Goal: Information Seeking & Learning: Learn about a topic

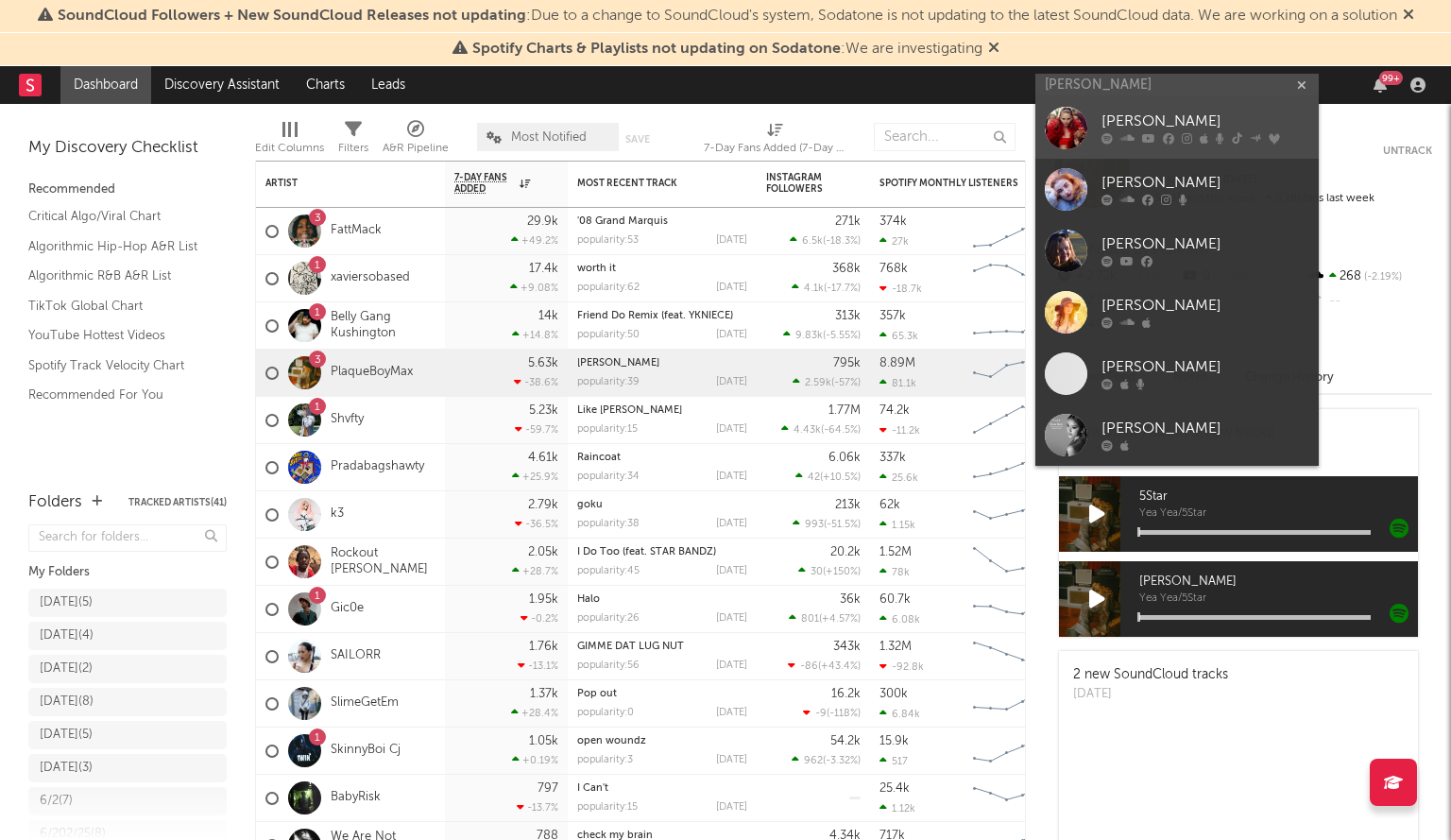
type input "chloe jane"
click at [1107, 119] on div "Chloe Jane" at bounding box center [1206, 121] width 208 height 22
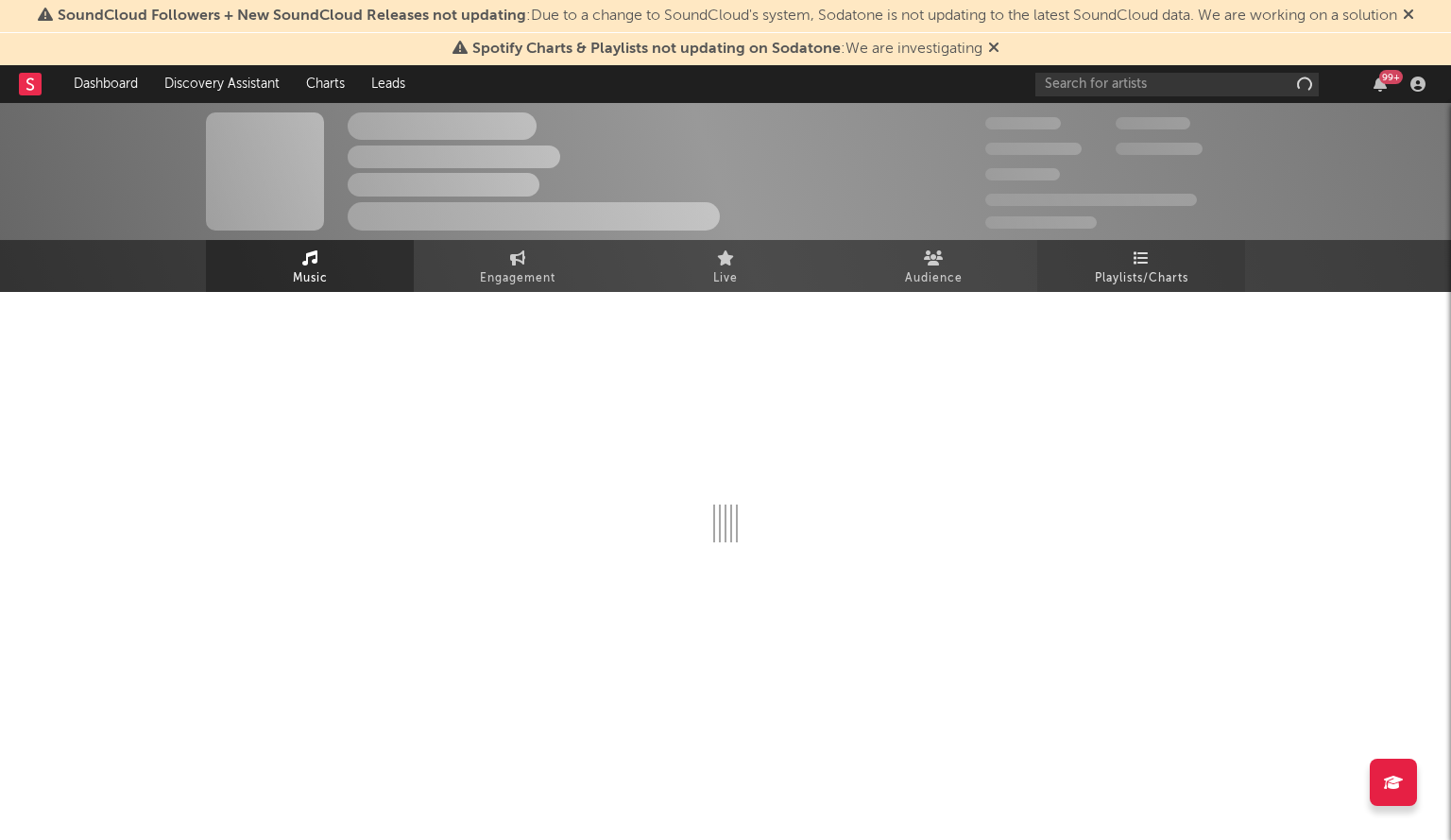
click at [1162, 263] on link "Playlists/Charts" at bounding box center [1142, 266] width 208 height 52
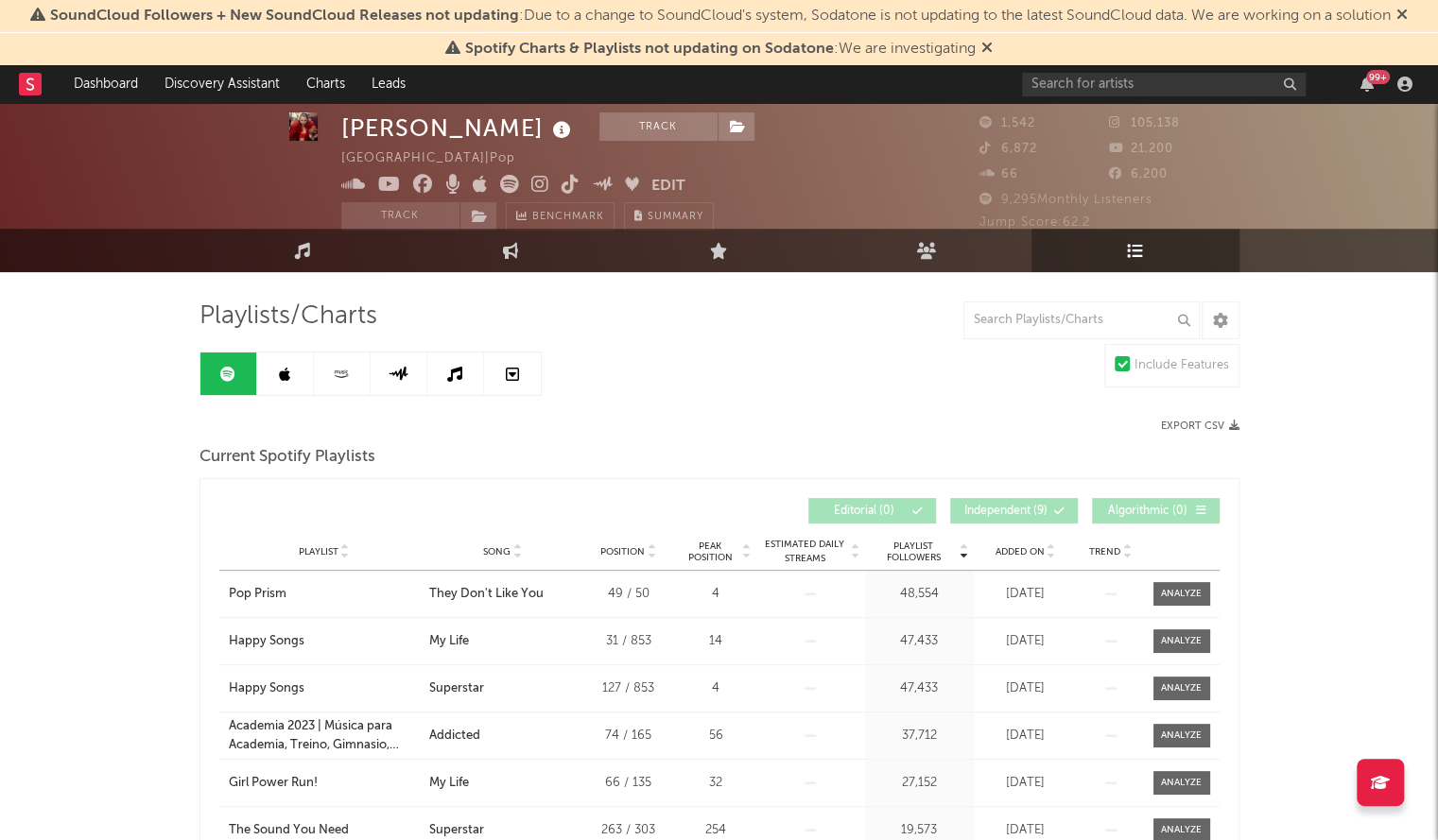
scroll to position [20, 0]
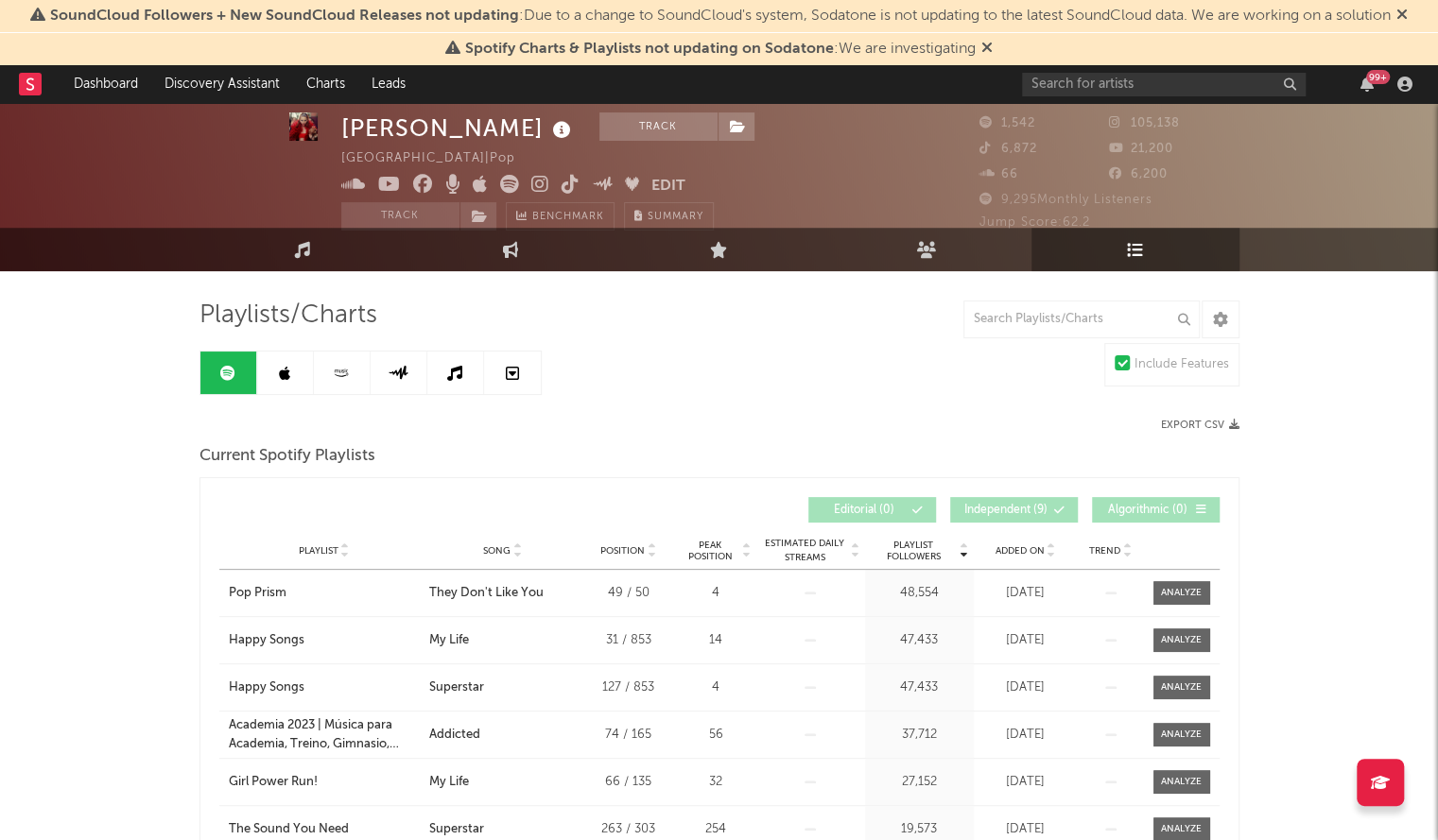
click at [1017, 555] on div "Added On" at bounding box center [1025, 550] width 94 height 15
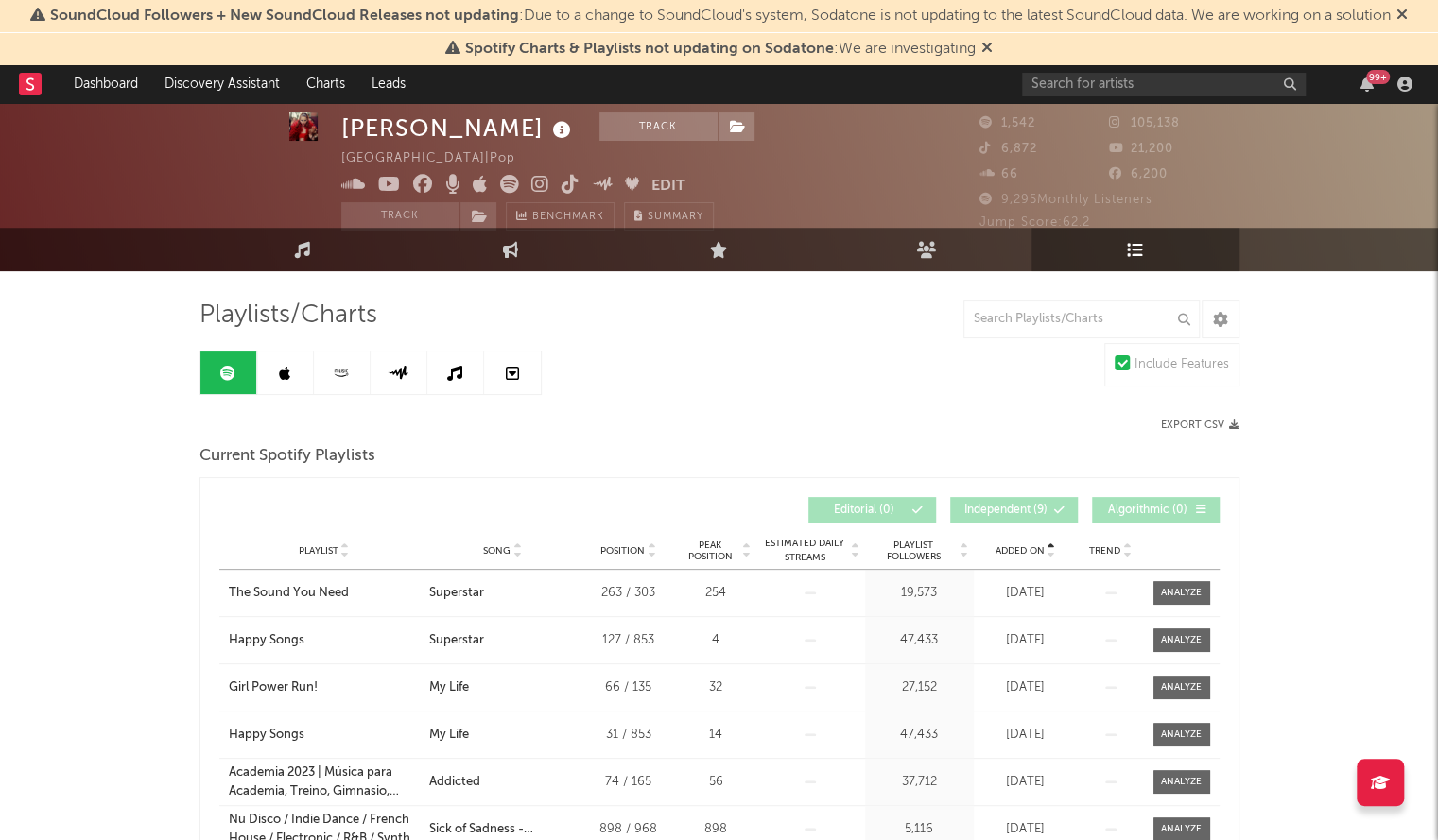
click at [1017, 555] on div "Added On" at bounding box center [1025, 550] width 94 height 15
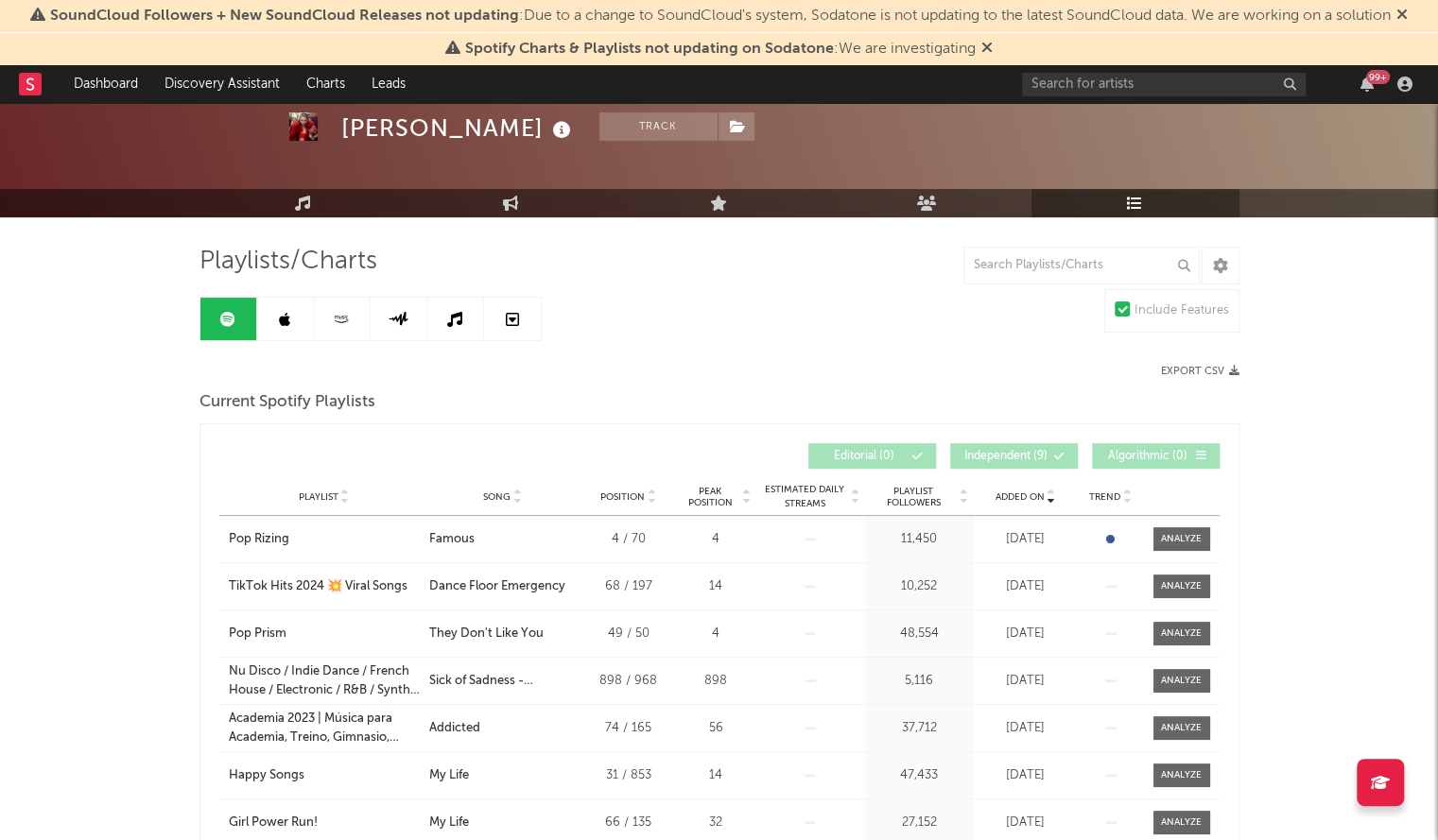
scroll to position [76, 0]
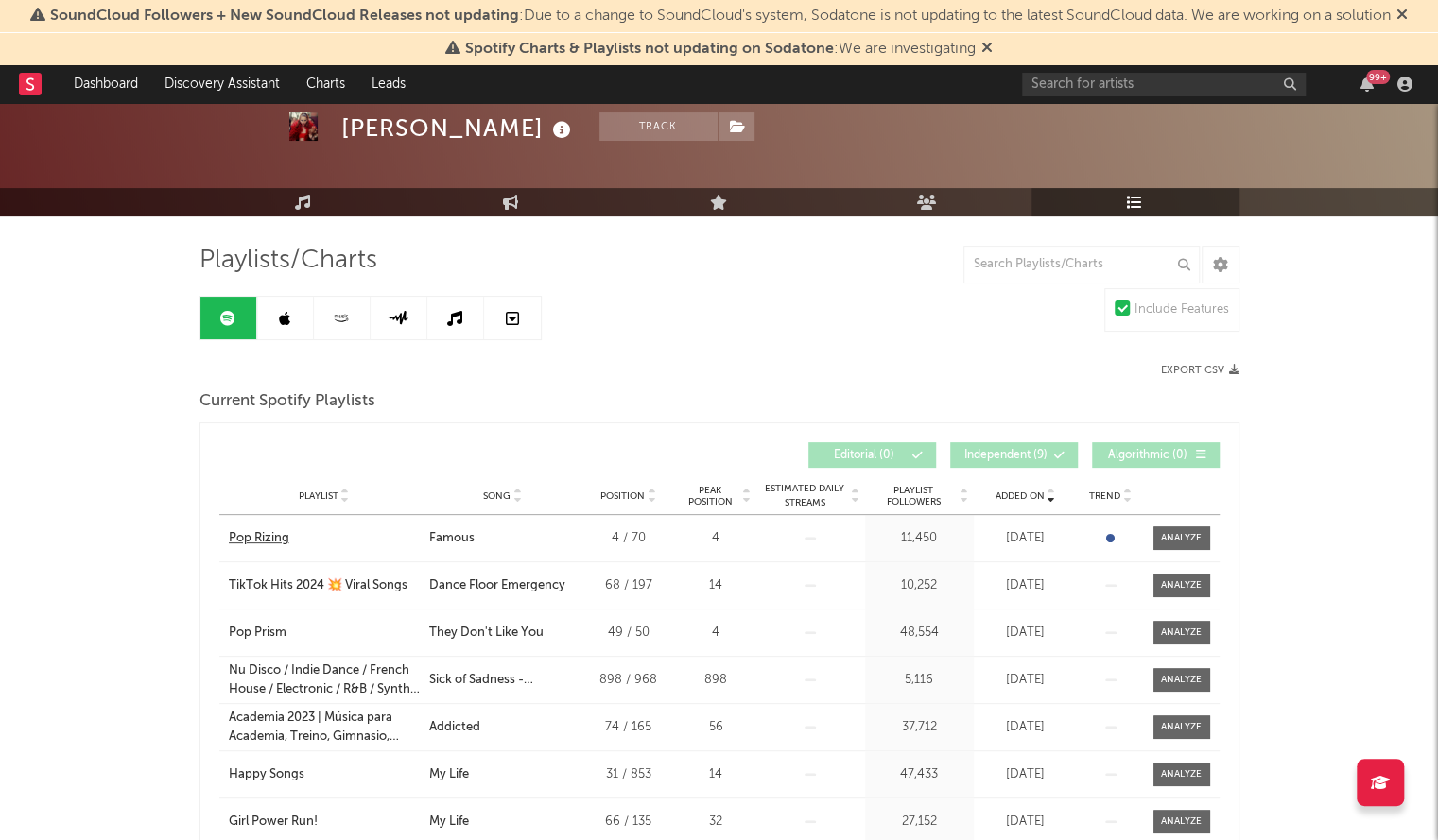
click at [267, 533] on div "Pop Rizing" at bounding box center [259, 537] width 60 height 18
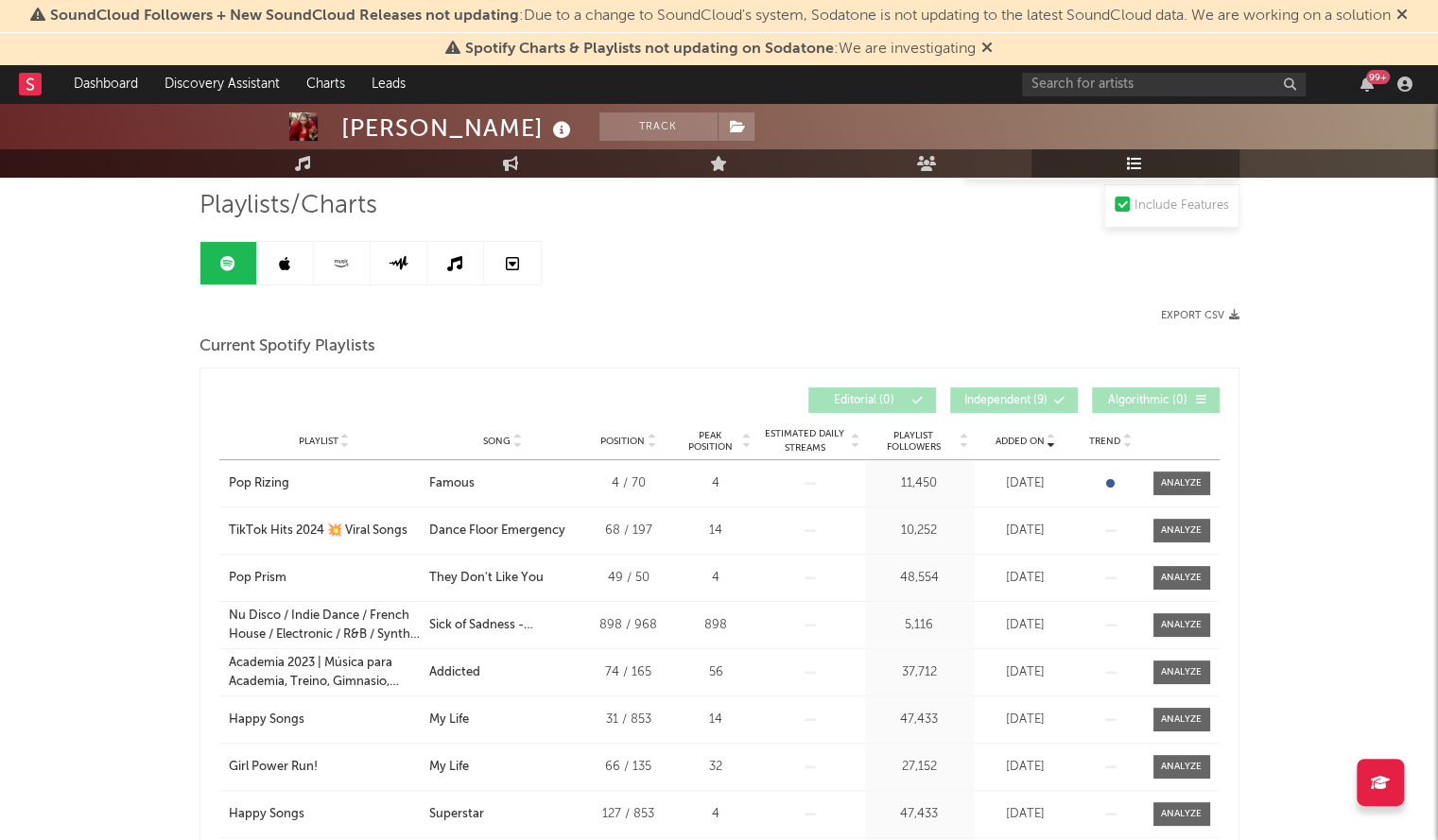
scroll to position [131, 0]
click at [1087, 80] on input "text" at bounding box center [1163, 84] width 283 height 23
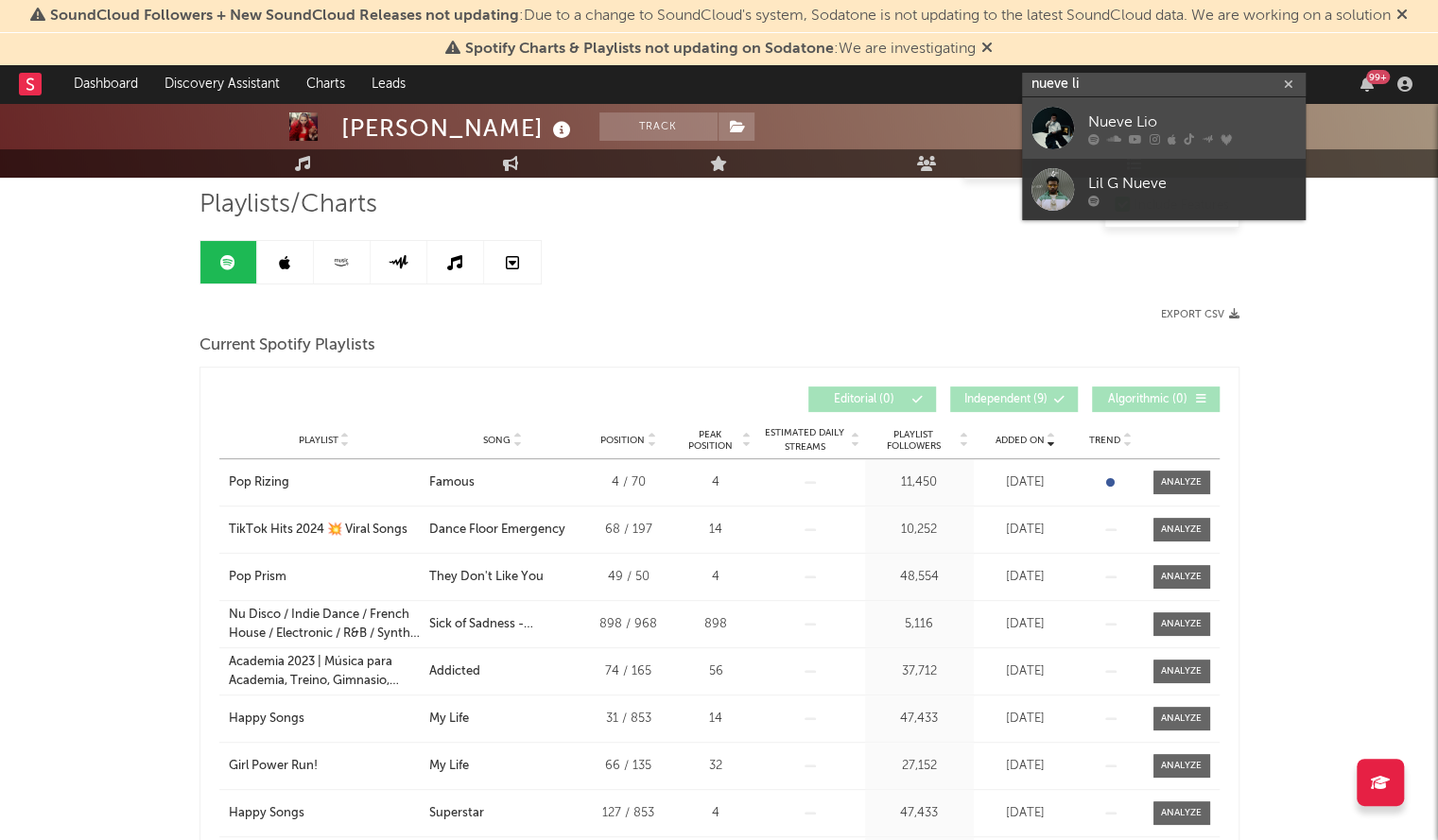
type input "nueve li"
click at [1128, 121] on div "Nueve Lio" at bounding box center [1192, 121] width 208 height 22
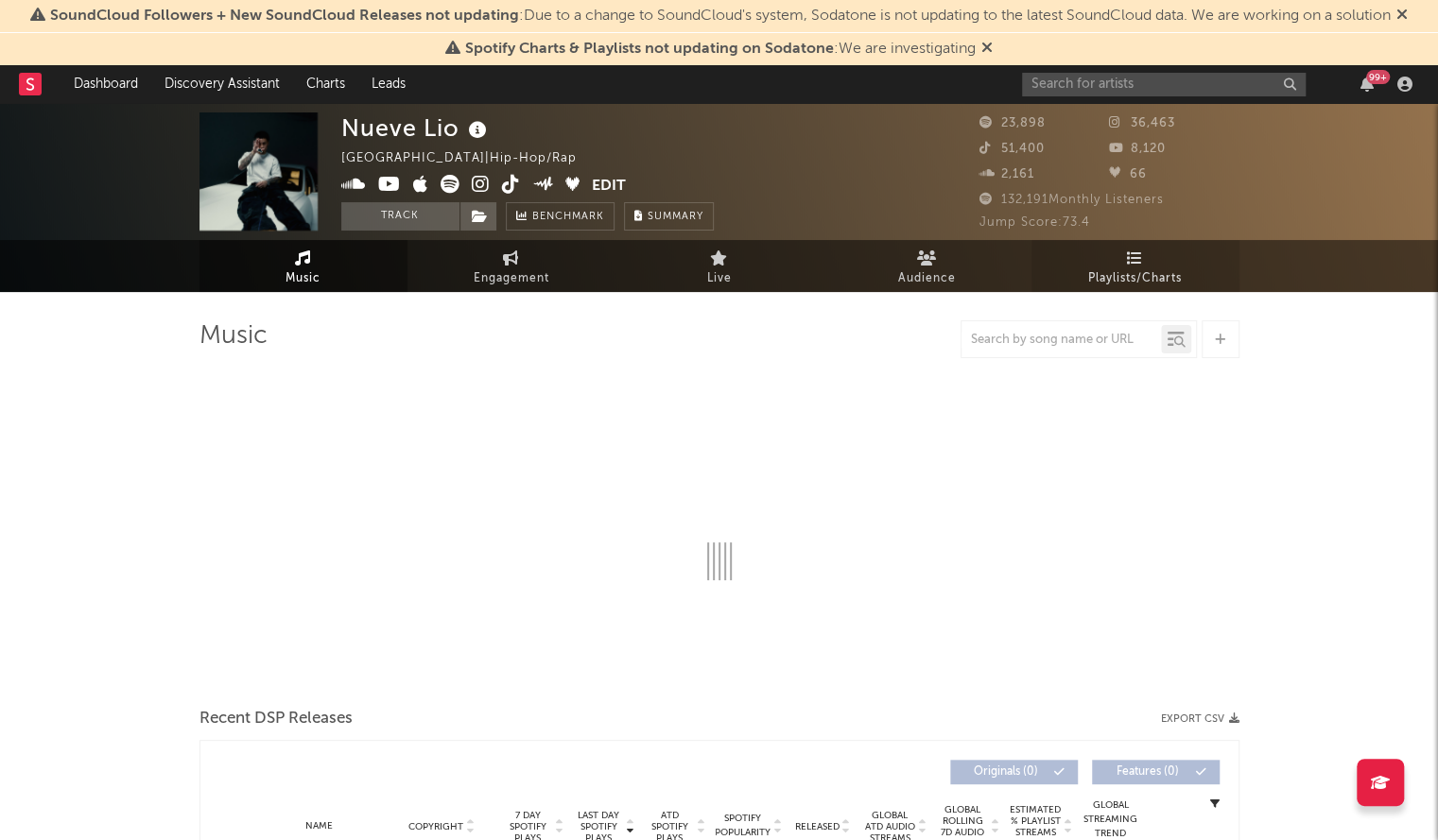
click at [1170, 274] on span "Playlists/Charts" at bounding box center [1134, 278] width 93 height 22
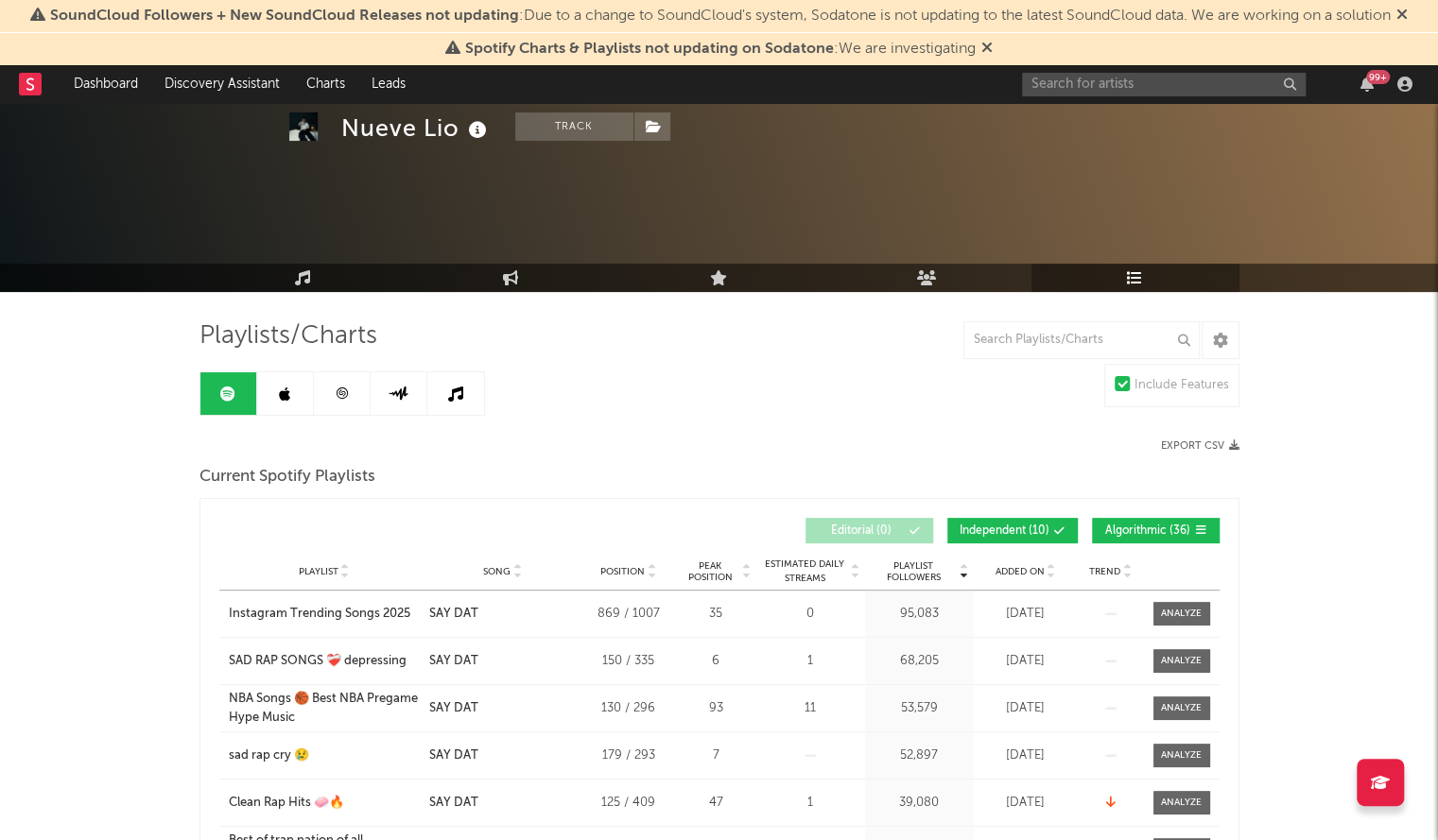
scroll to position [66, 0]
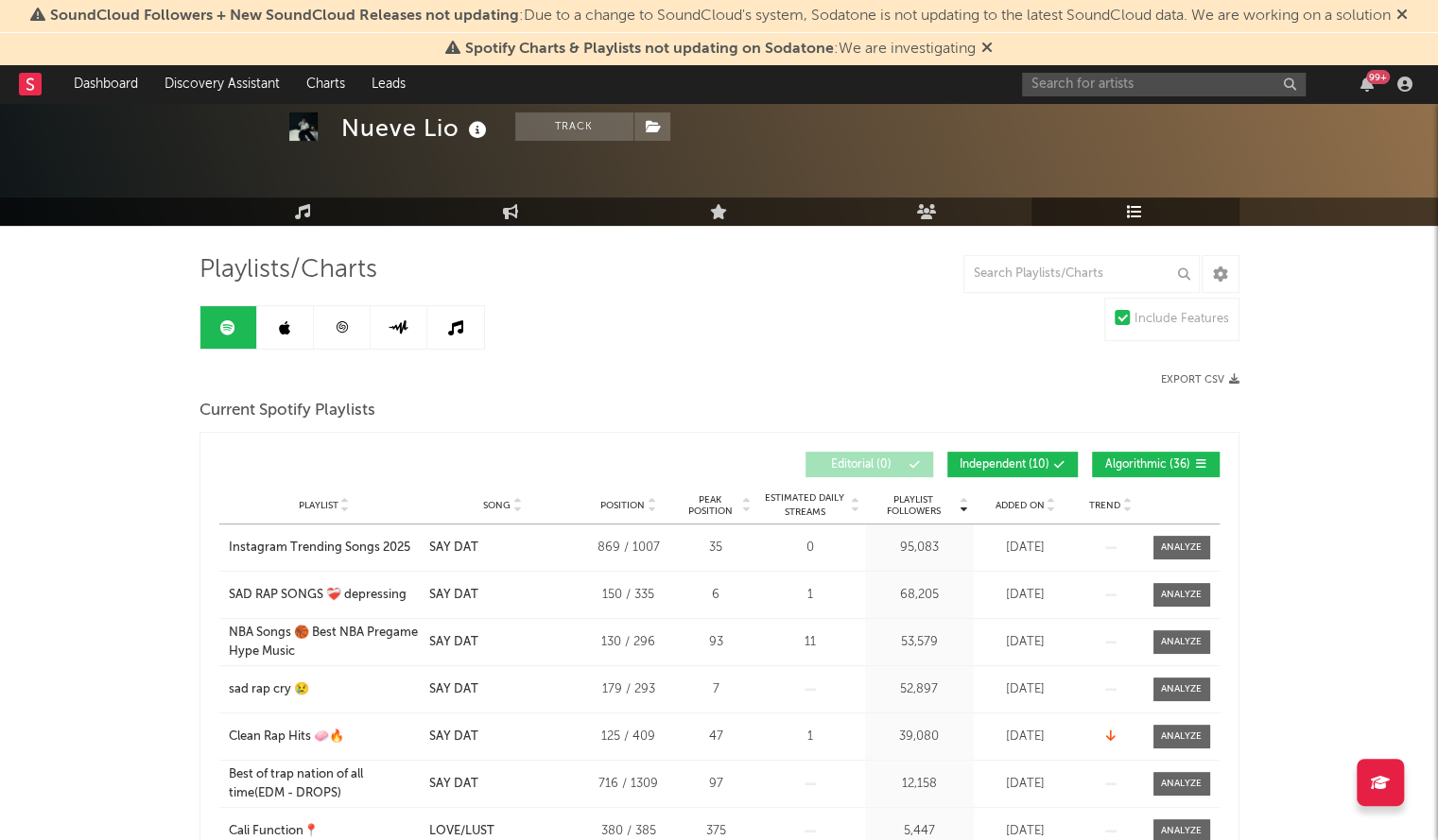
click at [1012, 502] on span "Added On" at bounding box center [1020, 505] width 49 height 12
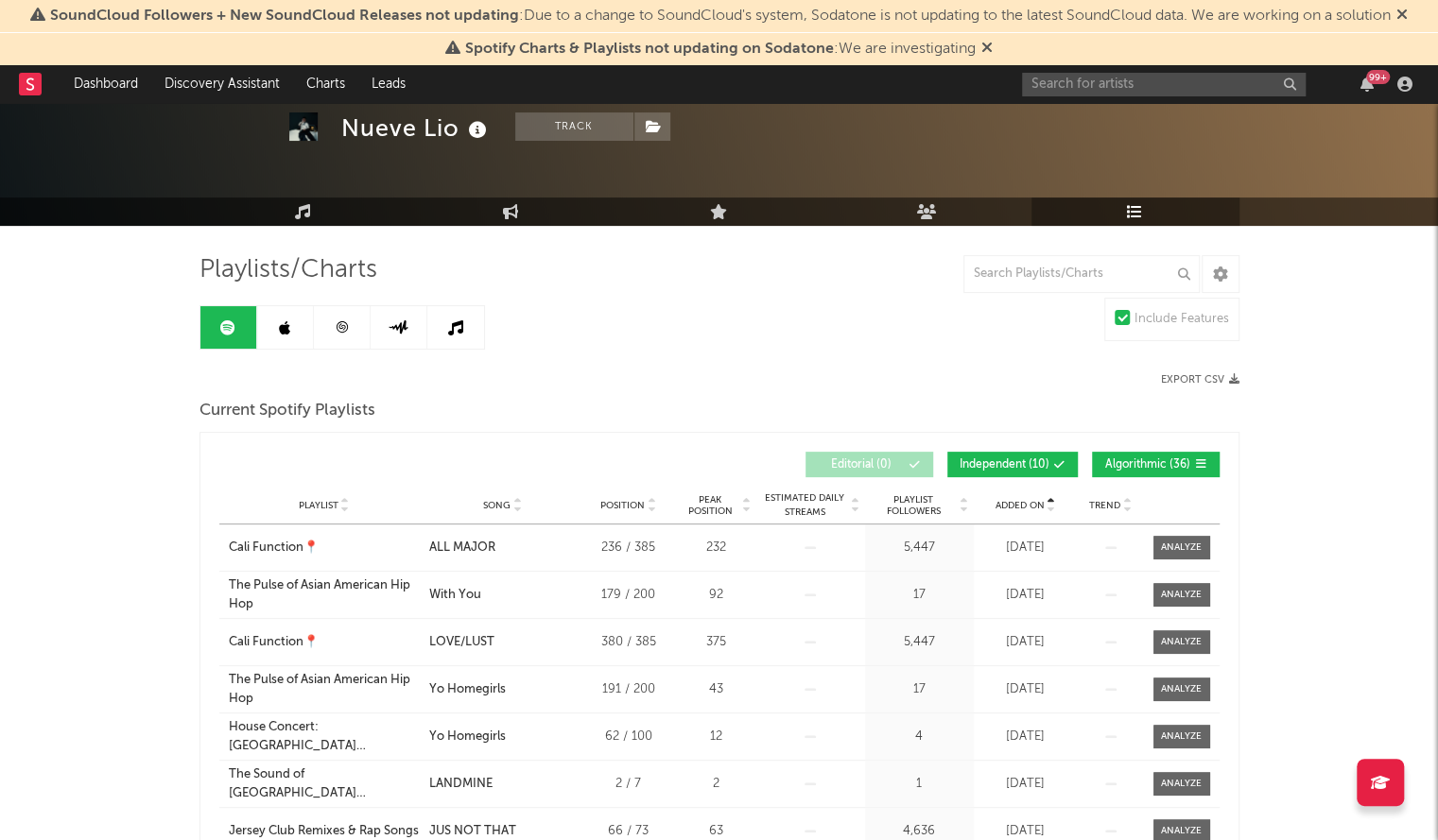
click at [1012, 502] on span "Added On" at bounding box center [1020, 505] width 49 height 12
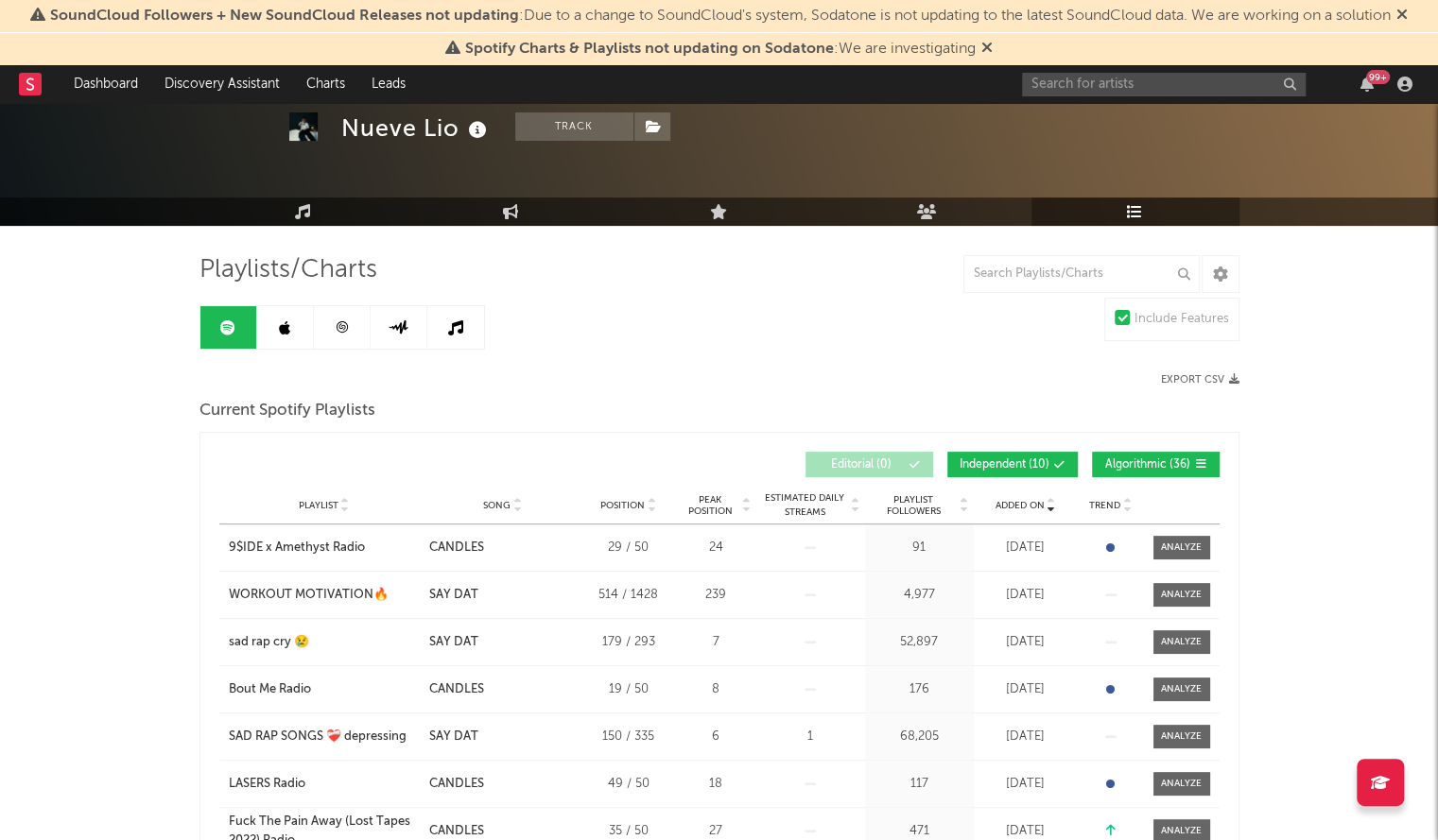
click at [288, 317] on link at bounding box center [285, 328] width 56 height 43
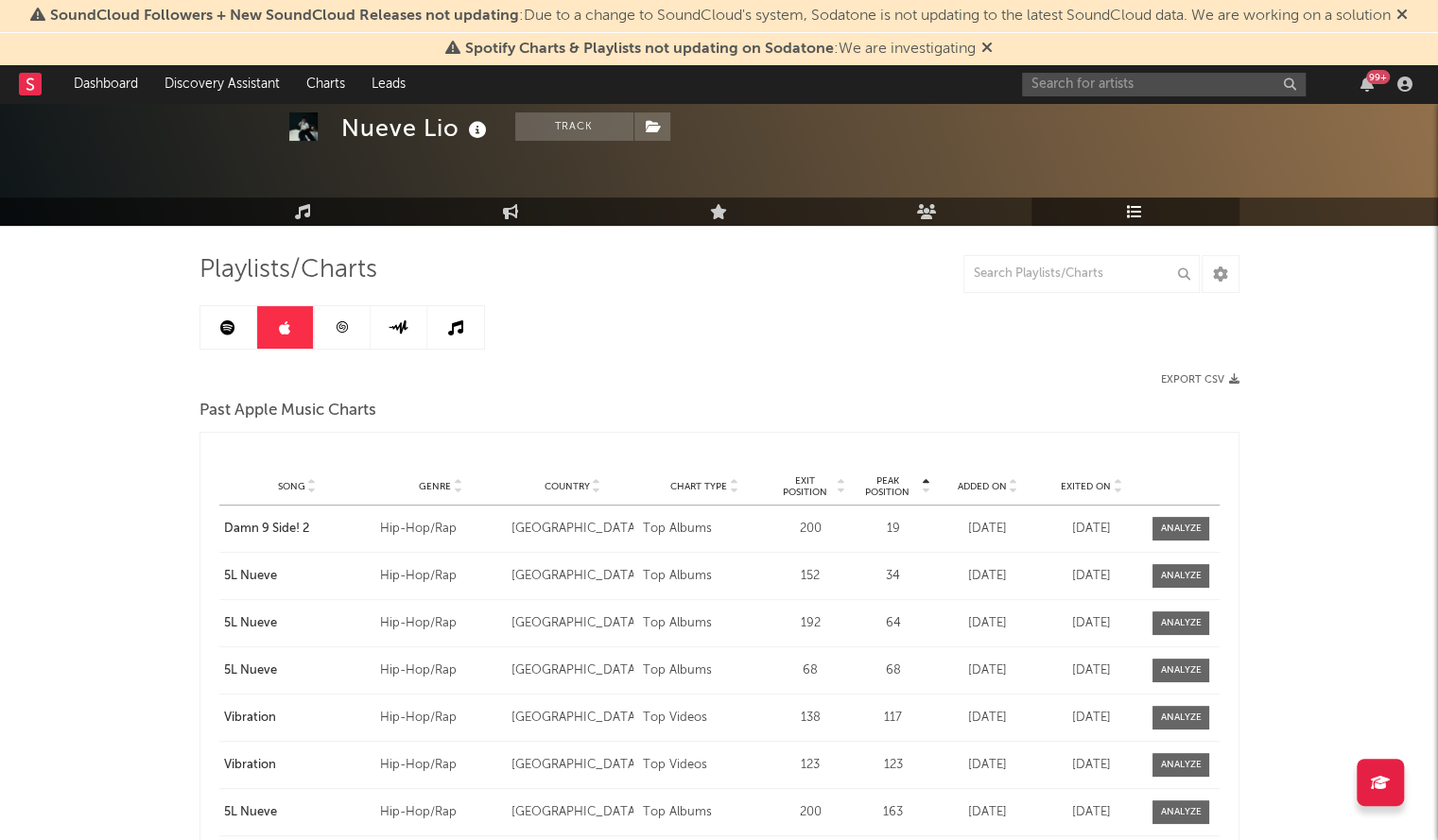
click at [989, 487] on span "Added On" at bounding box center [981, 487] width 49 height 12
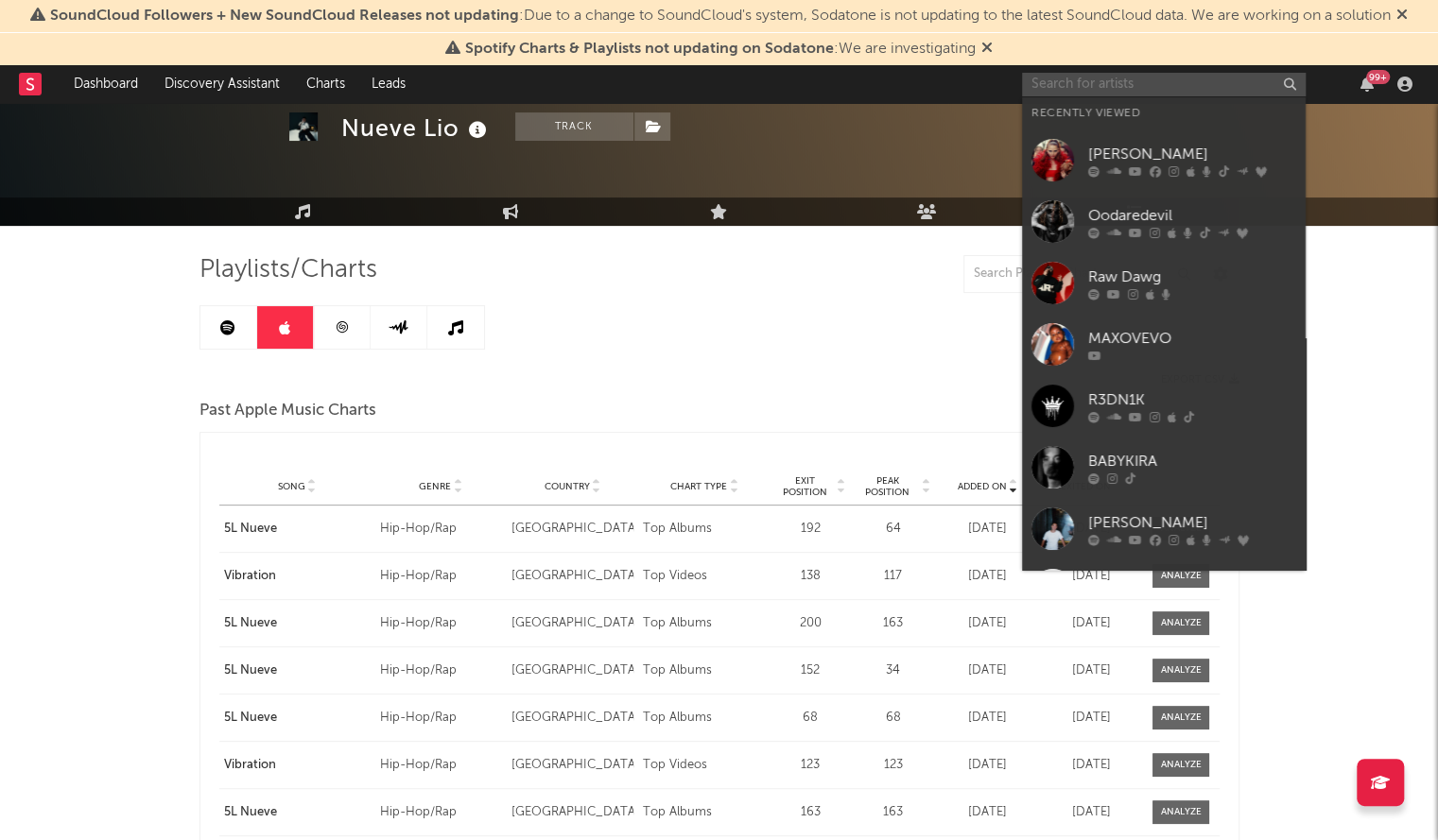
click at [1074, 88] on input "text" at bounding box center [1163, 84] width 283 height 23
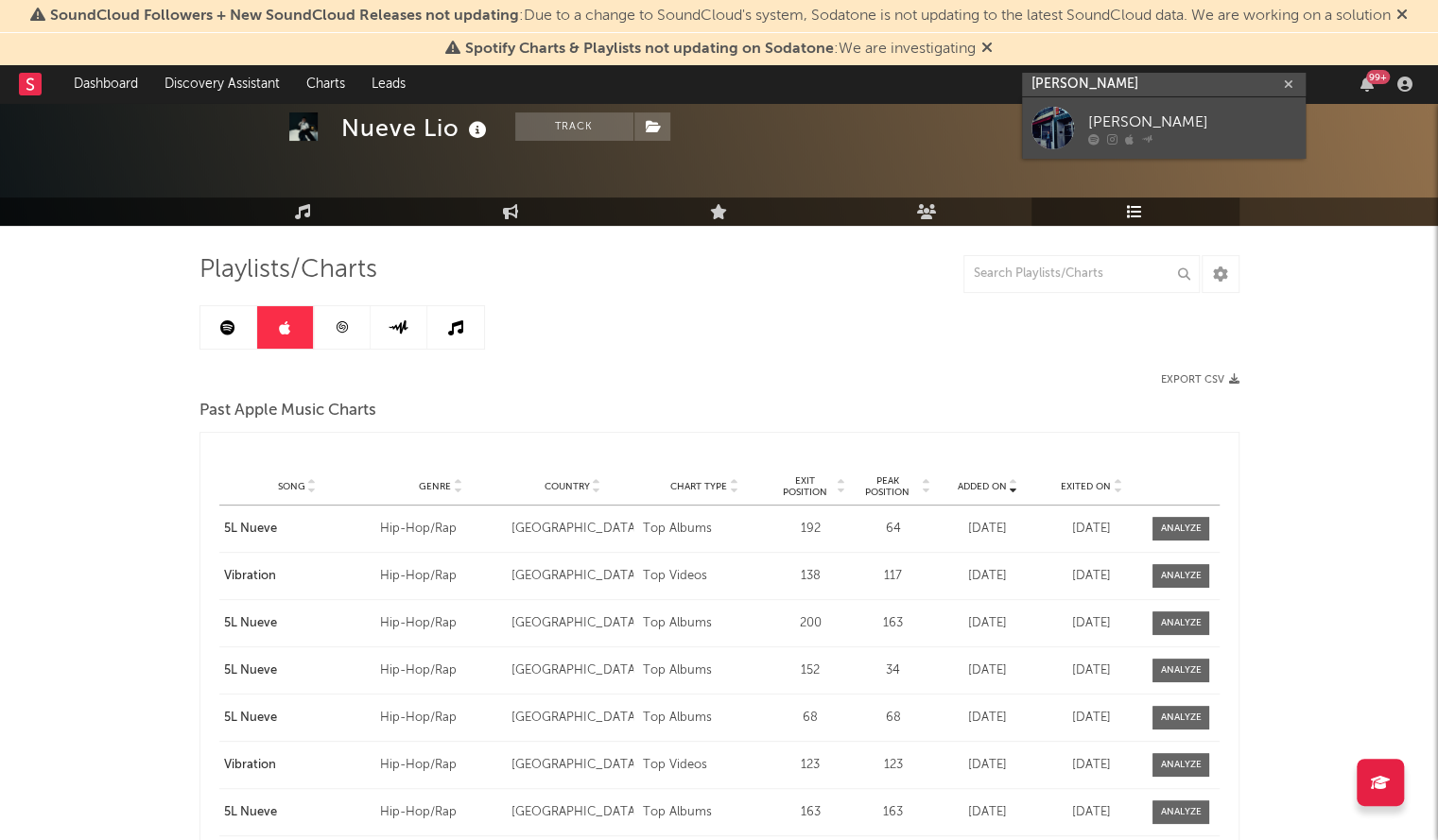
type input "jack manley"
click at [1123, 120] on div "Jack Manley" at bounding box center [1192, 121] width 208 height 22
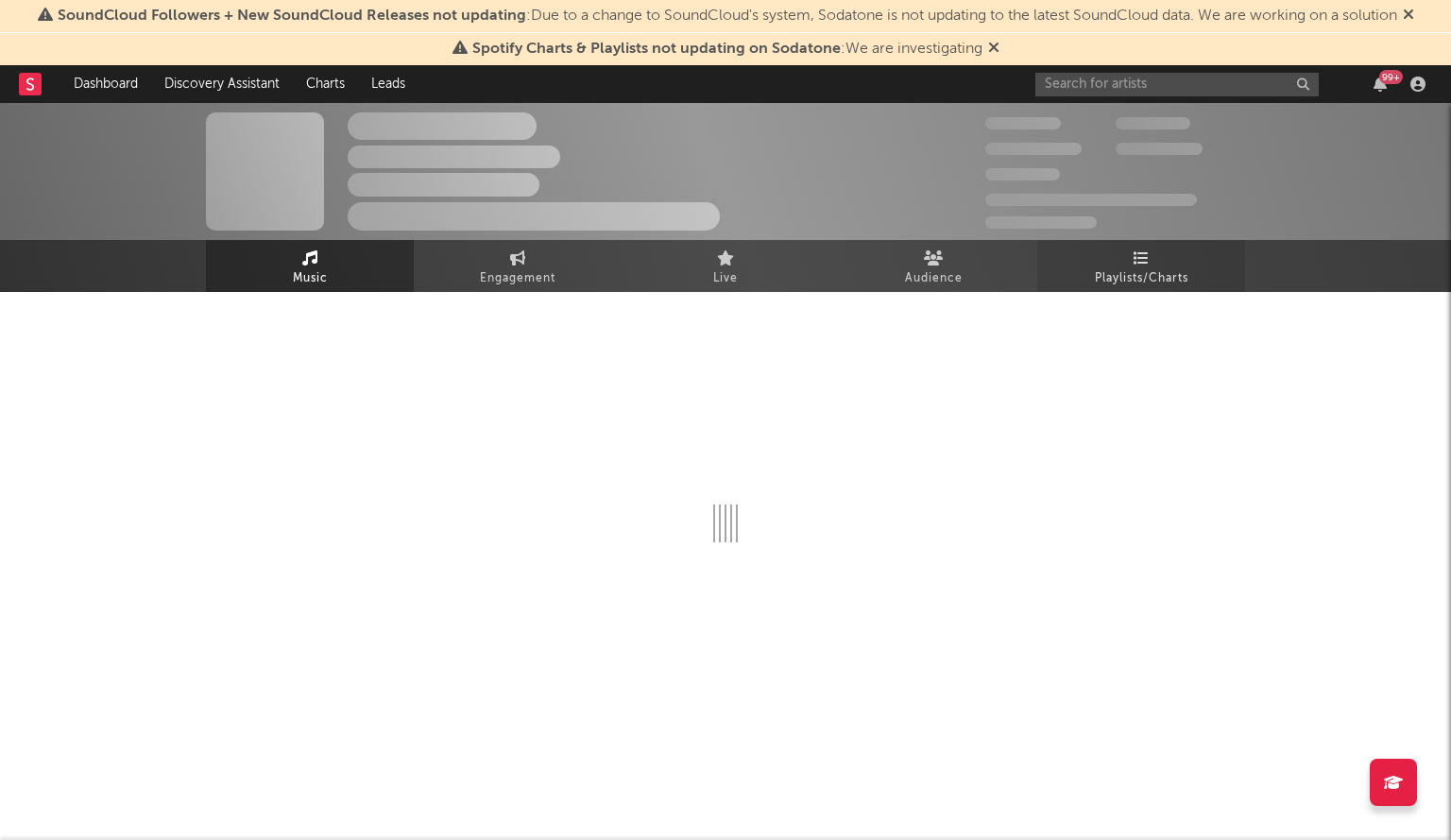
click at [1134, 252] on icon at bounding box center [1142, 258] width 16 height 16
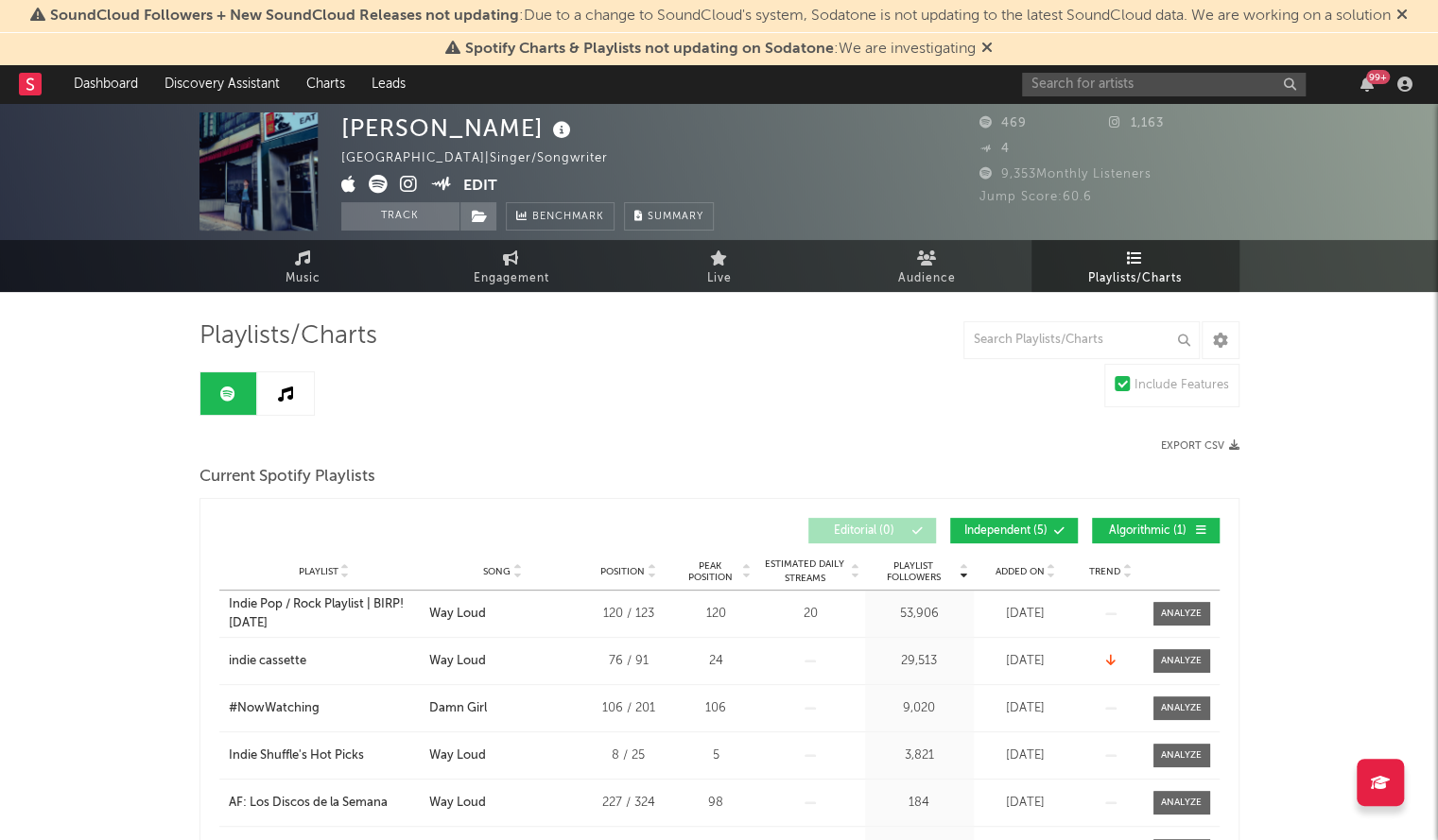
click at [997, 567] on span "Added On" at bounding box center [1020, 571] width 49 height 12
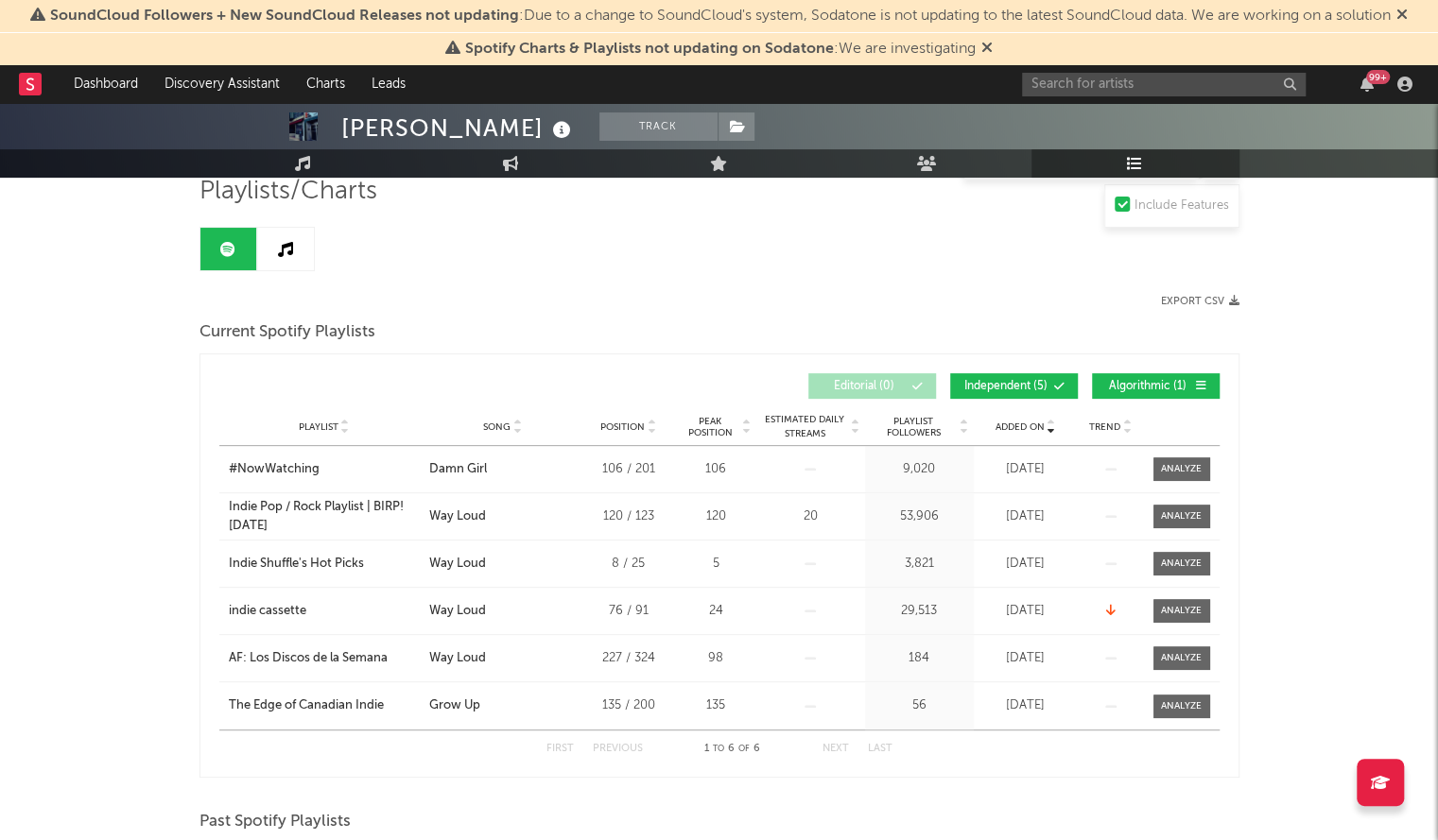
scroll to position [145, 0]
click at [293, 459] on div "#NowWatching" at bounding box center [275, 468] width 91 height 18
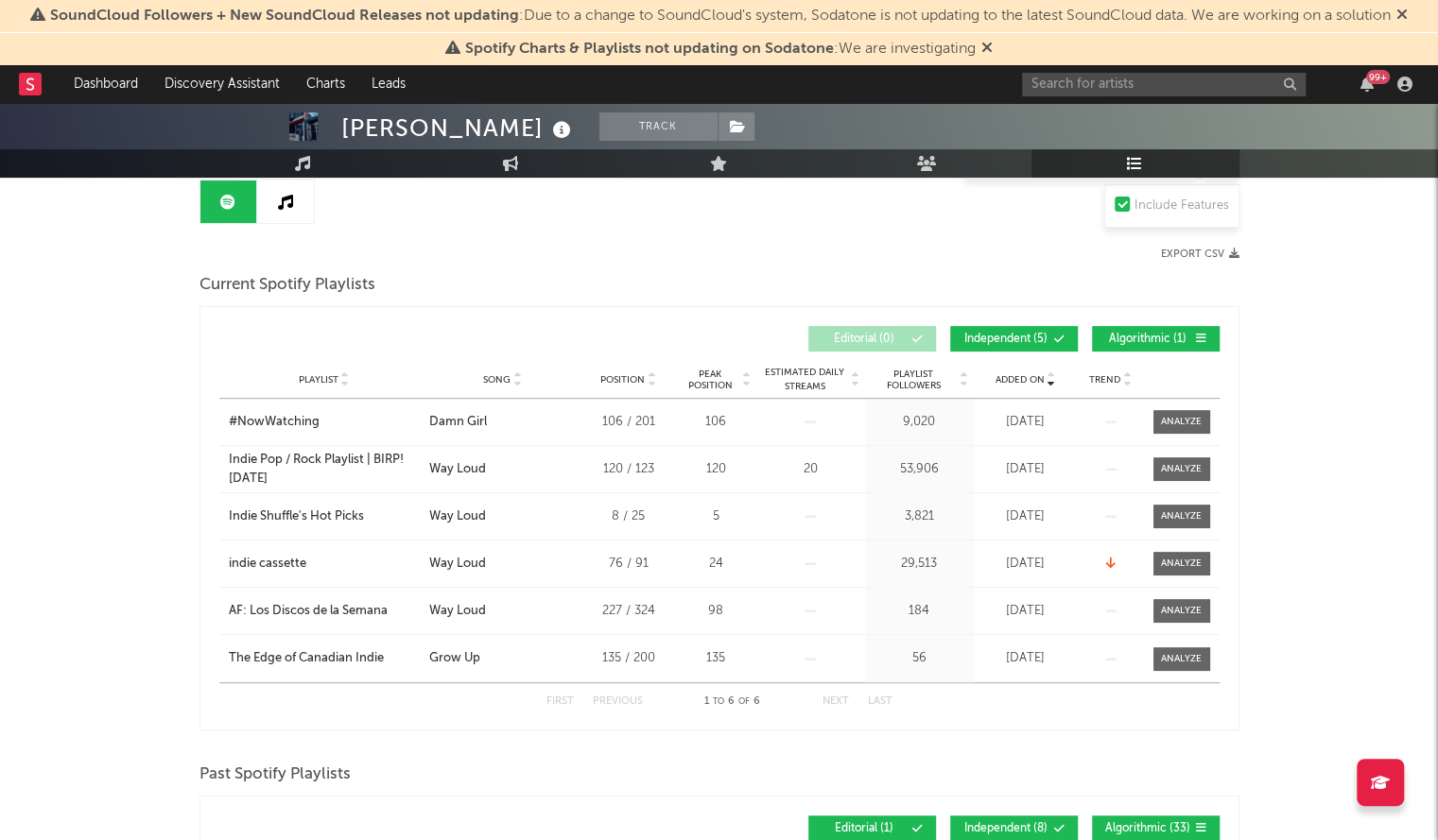
scroll to position [193, 0]
click at [280, 210] on link at bounding box center [285, 201] width 56 height 43
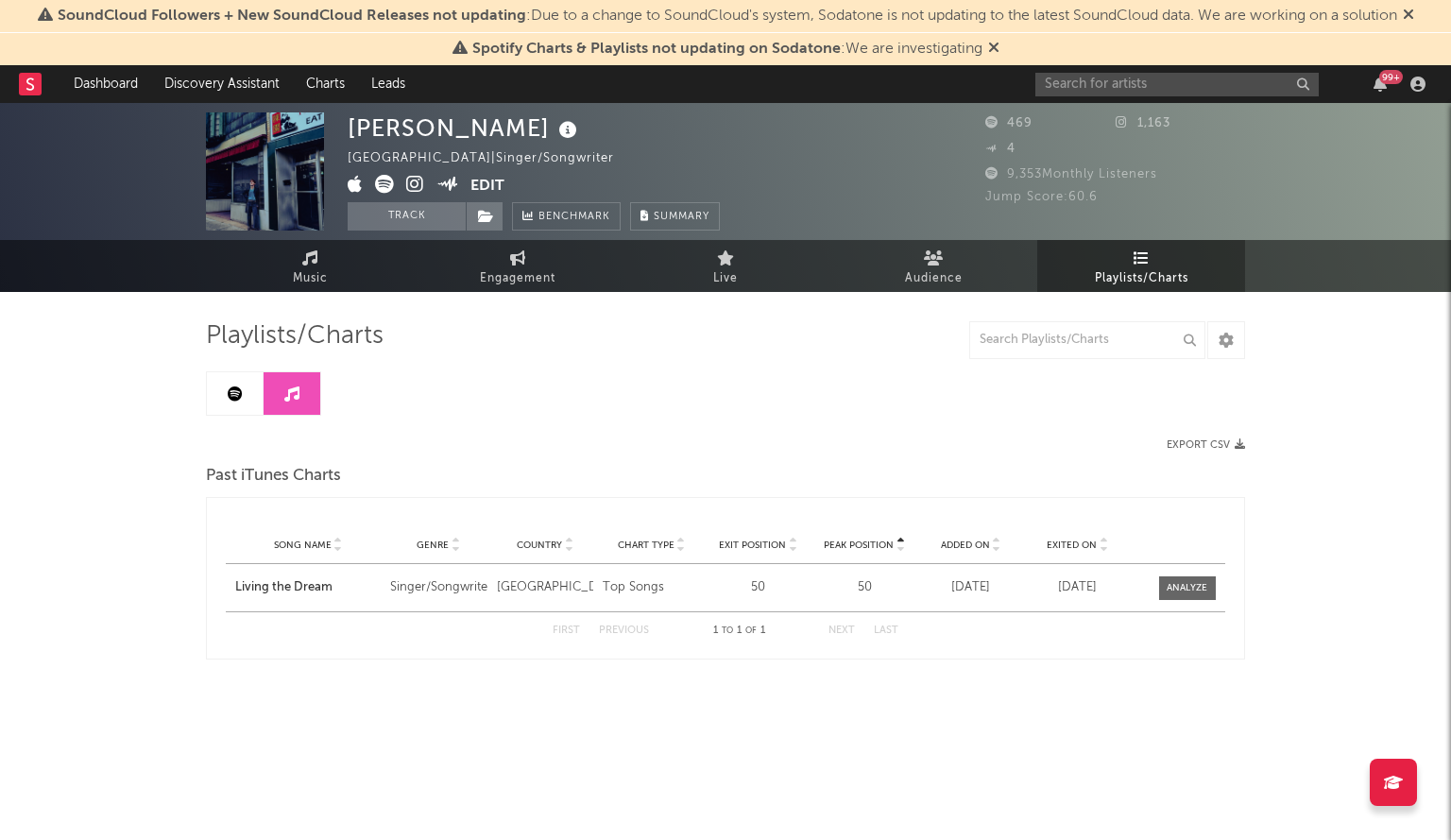
click at [951, 543] on span "Added On" at bounding box center [965, 545] width 49 height 12
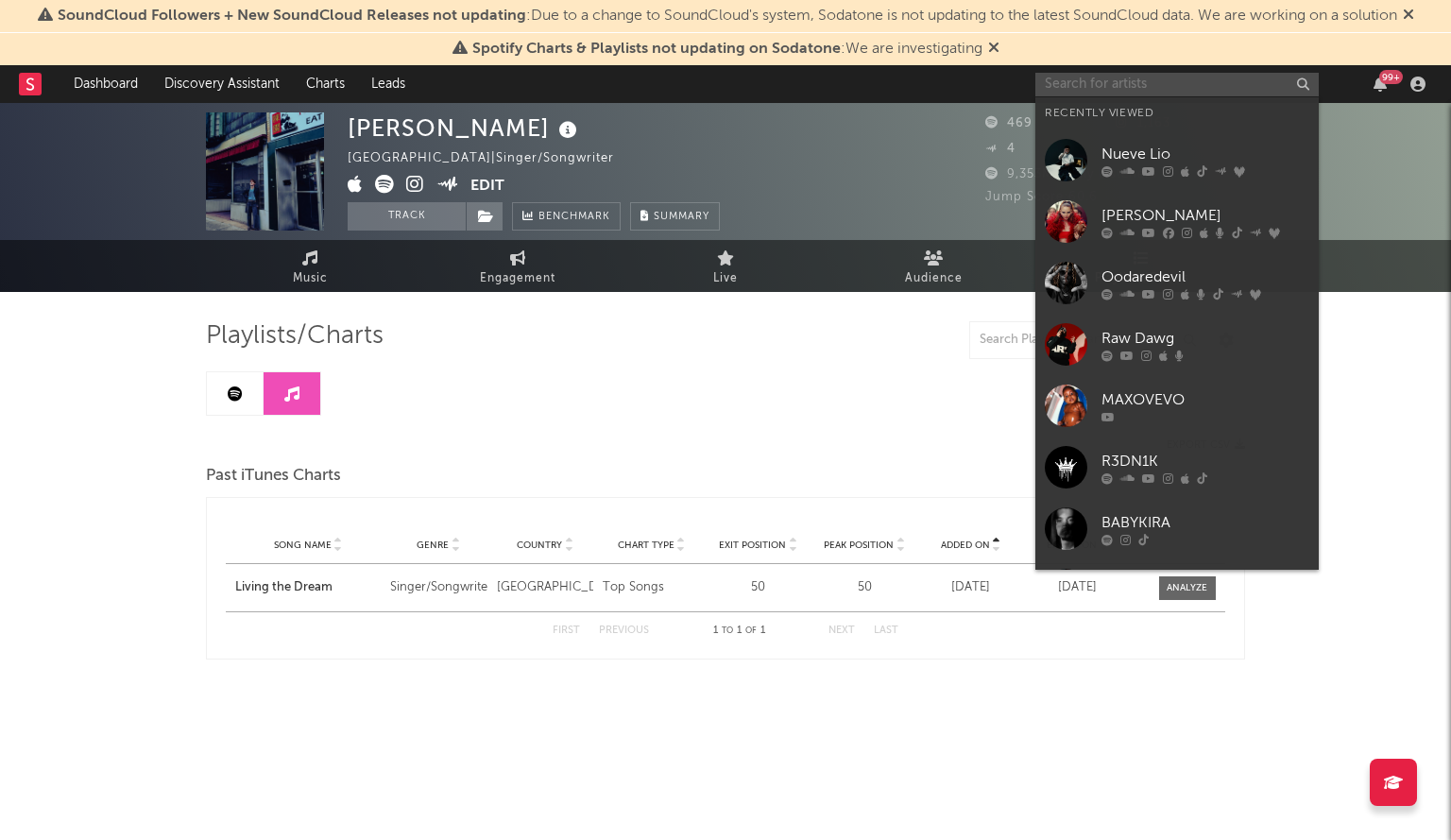
click at [1128, 81] on input "text" at bounding box center [1177, 84] width 283 height 23
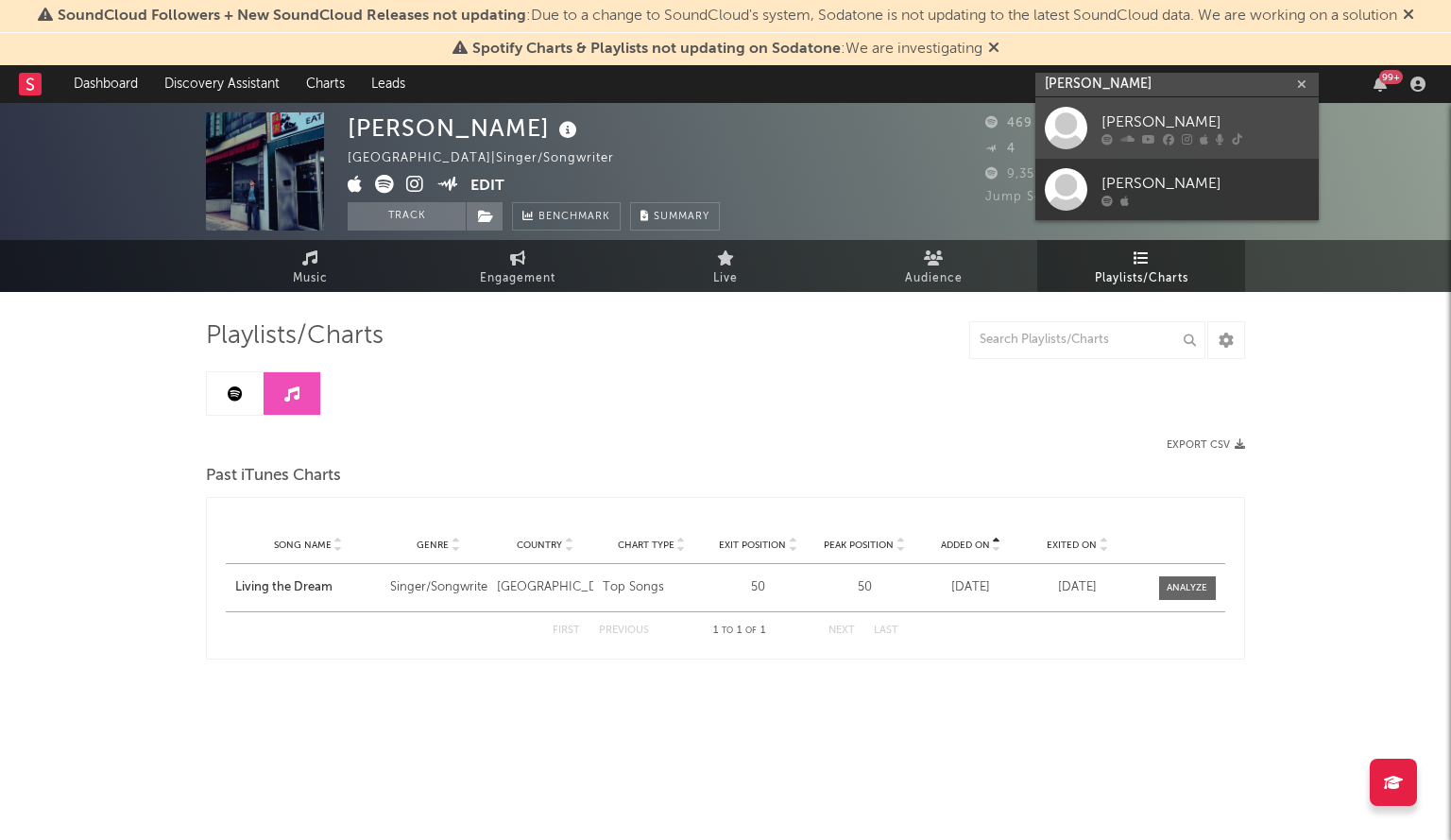
type input "bryan ruby"
click at [1160, 133] on div at bounding box center [1206, 139] width 208 height 12
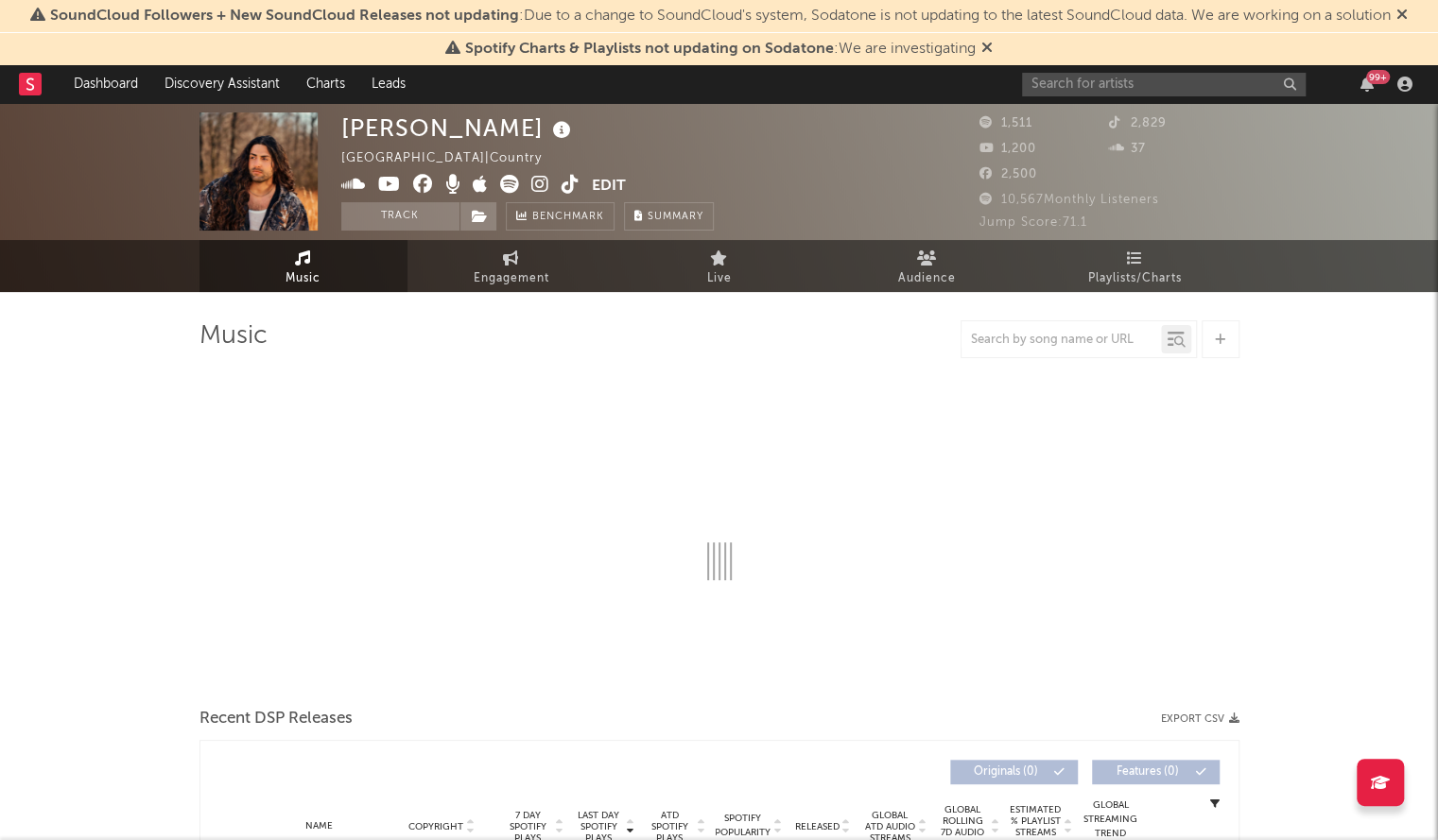
select select "6m"
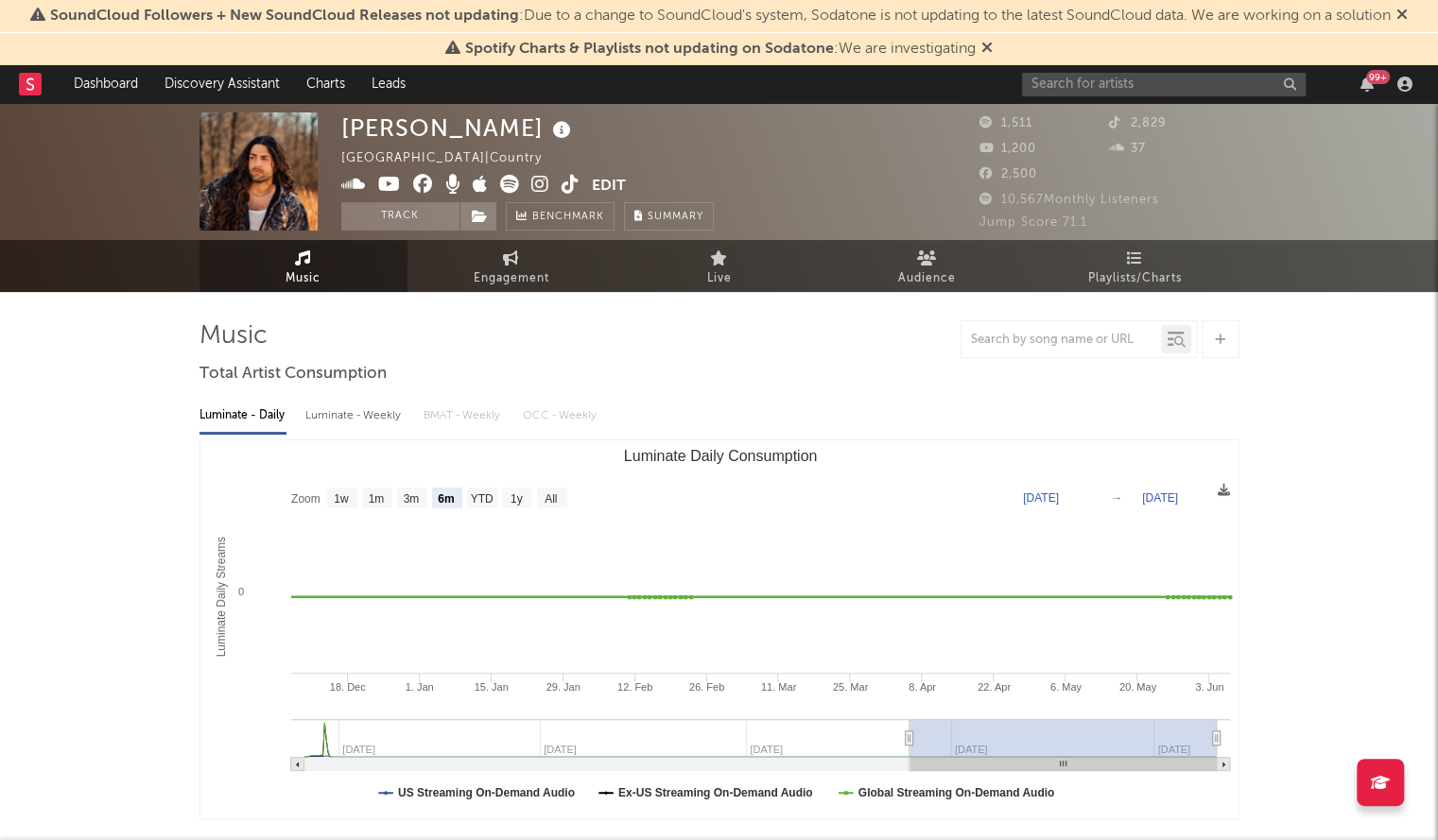
click at [1157, 284] on span "Playlists/Charts" at bounding box center [1134, 278] width 93 height 22
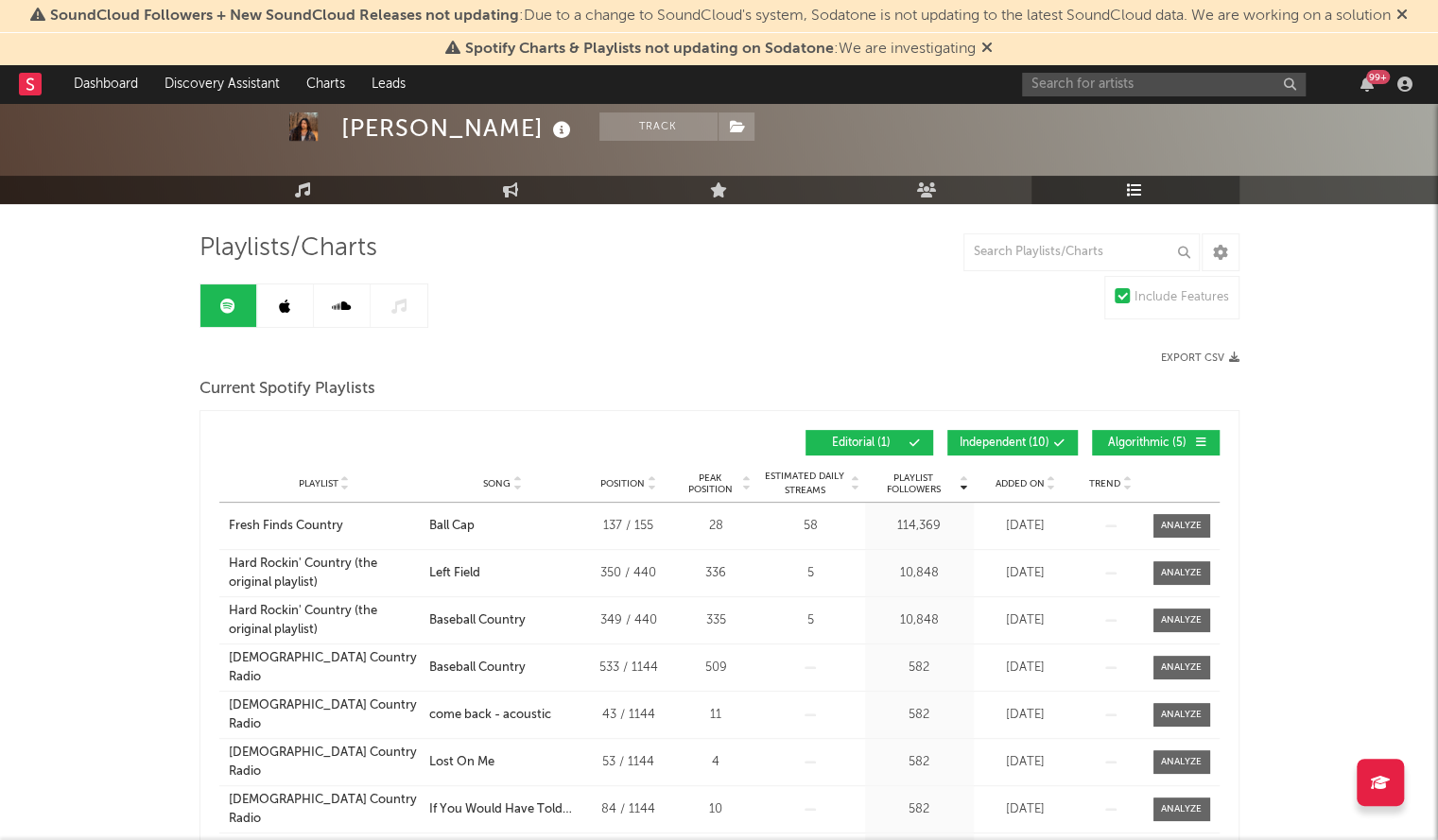
scroll to position [109, 0]
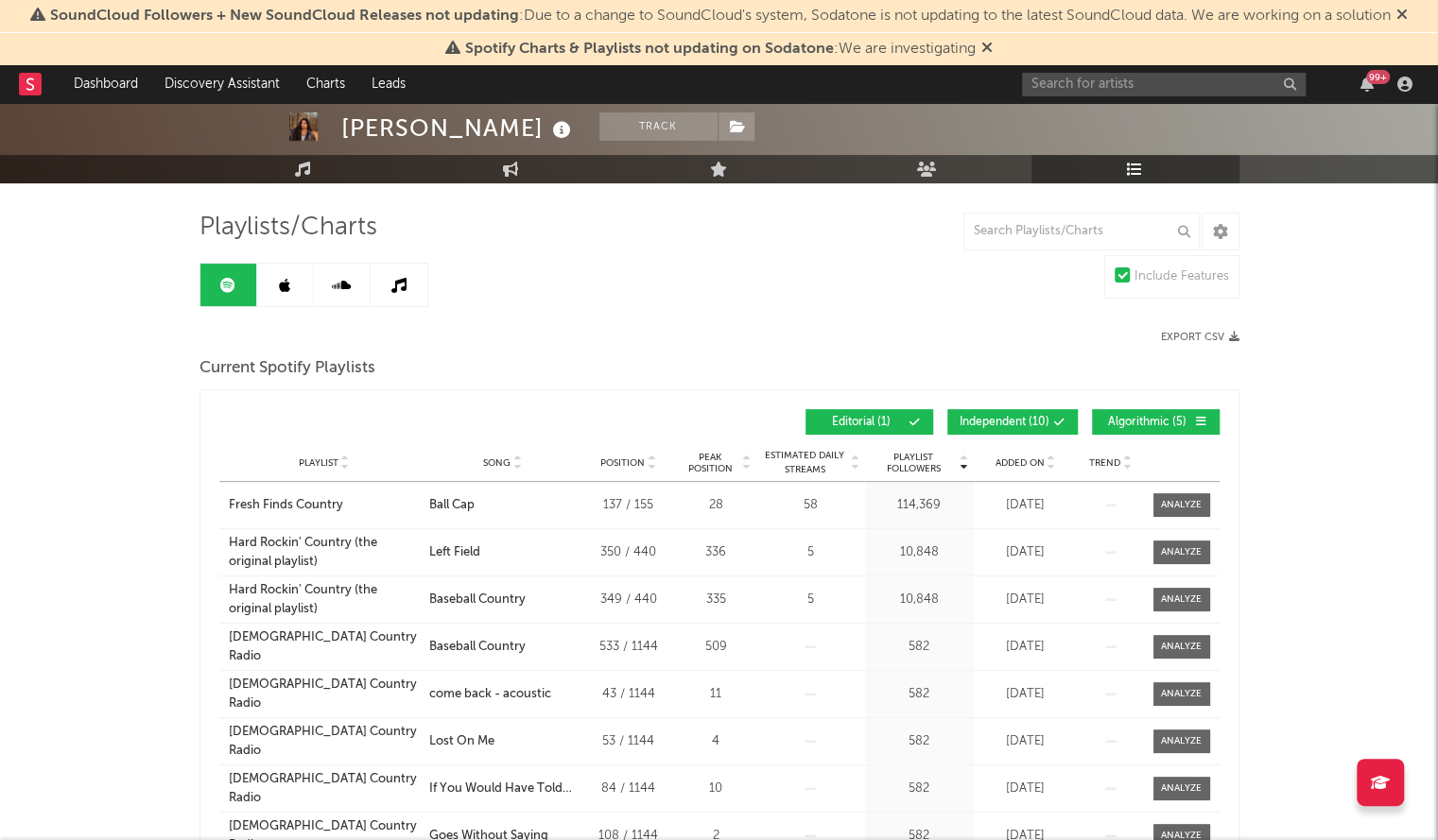
click at [1006, 457] on span "Added On" at bounding box center [1020, 463] width 49 height 12
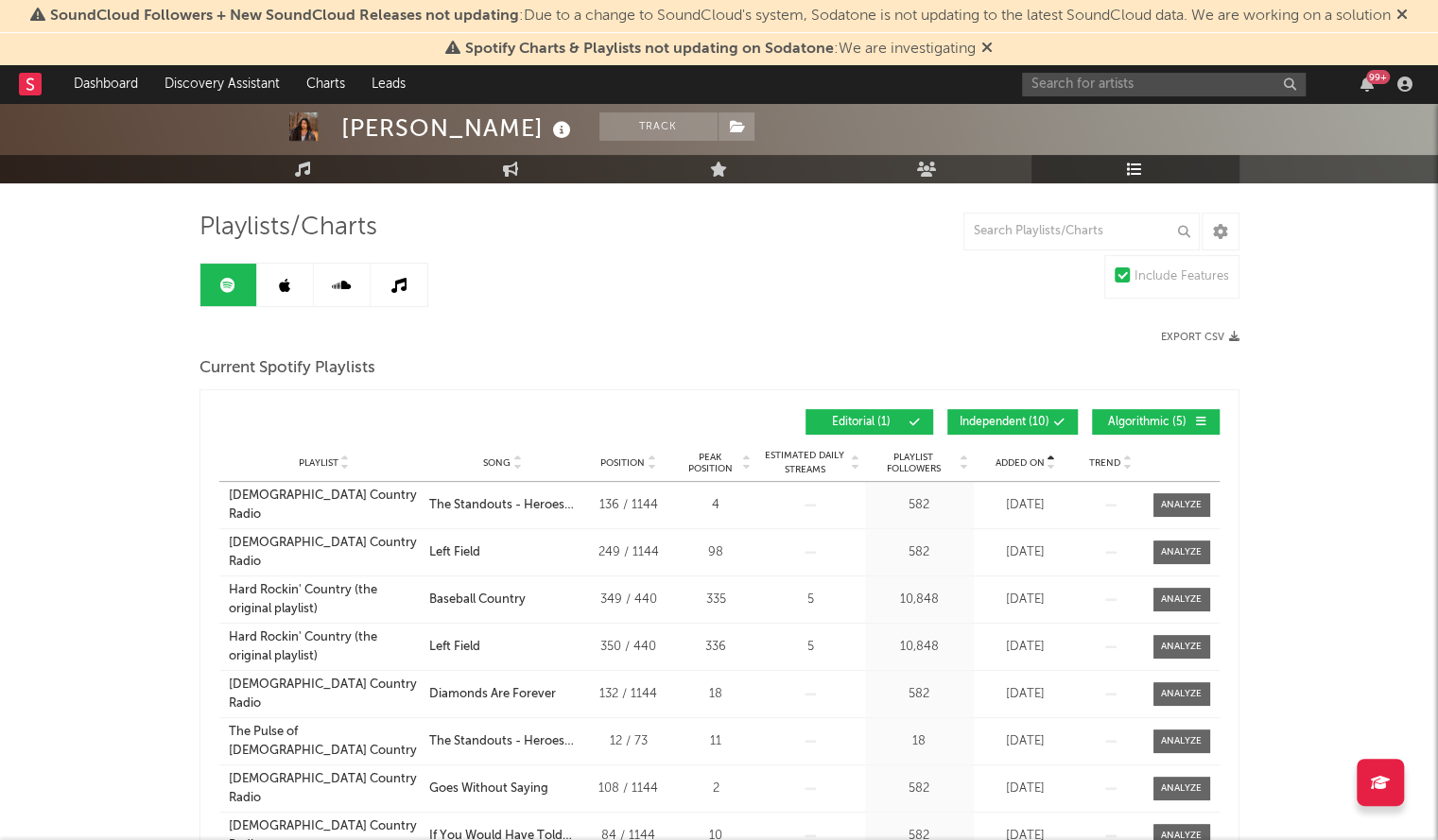
click at [1006, 457] on span "Added On" at bounding box center [1020, 463] width 49 height 12
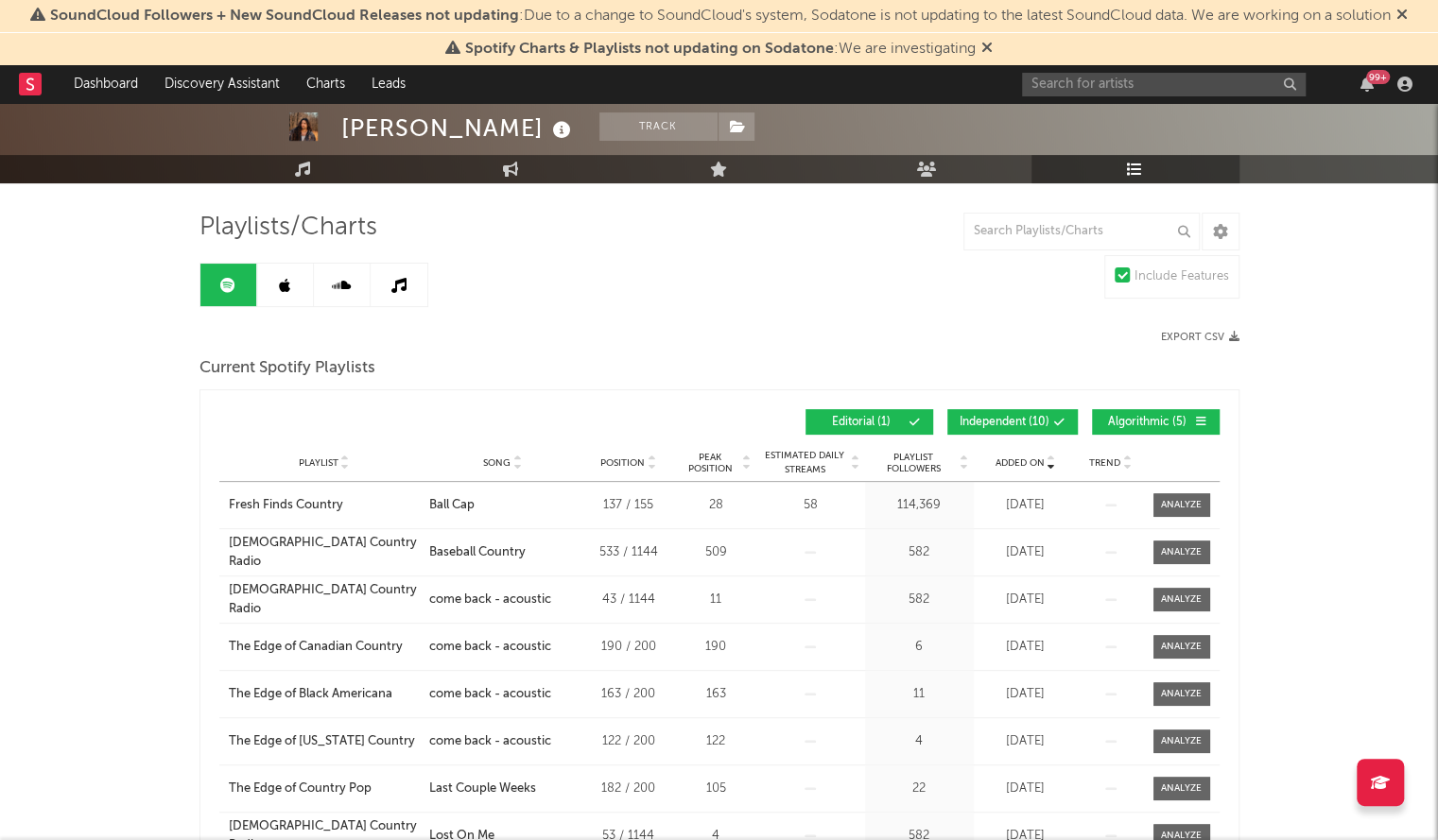
click at [297, 292] on link at bounding box center [285, 285] width 56 height 43
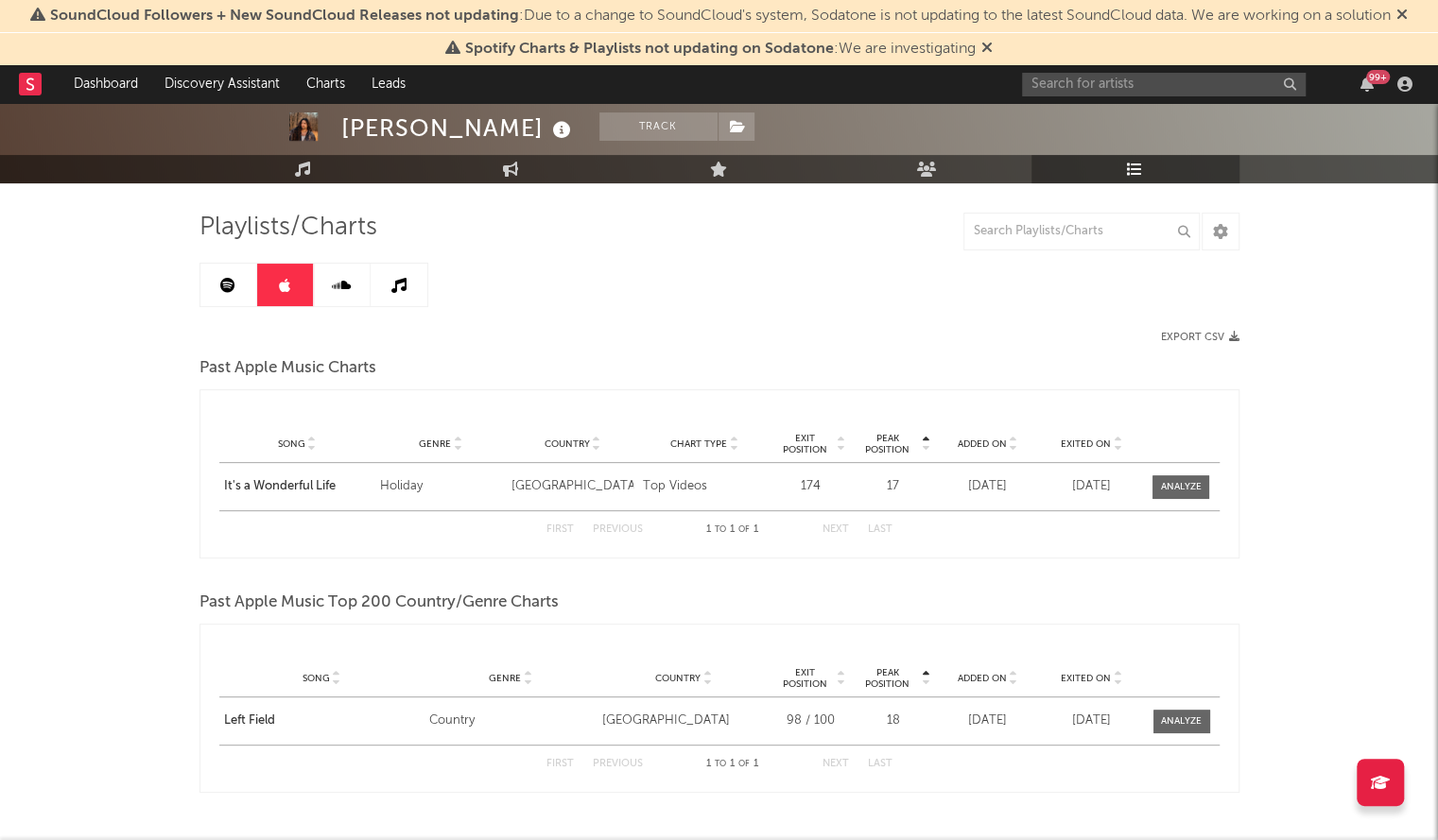
click at [977, 439] on span "Added On" at bounding box center [981, 444] width 49 height 12
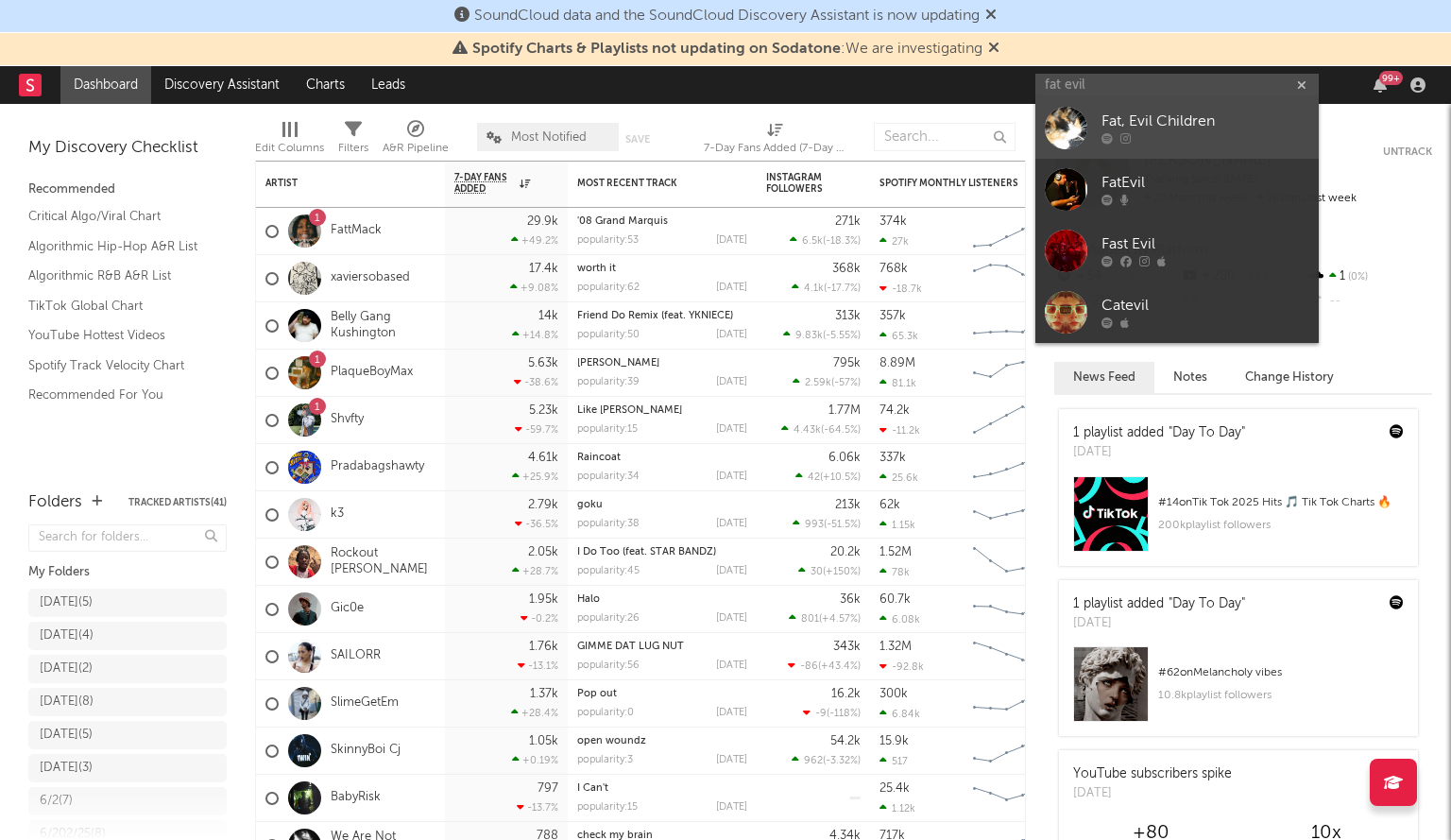
type input "fat evil"
click at [1120, 115] on div "Fat, Evil Children" at bounding box center [1206, 121] width 208 height 22
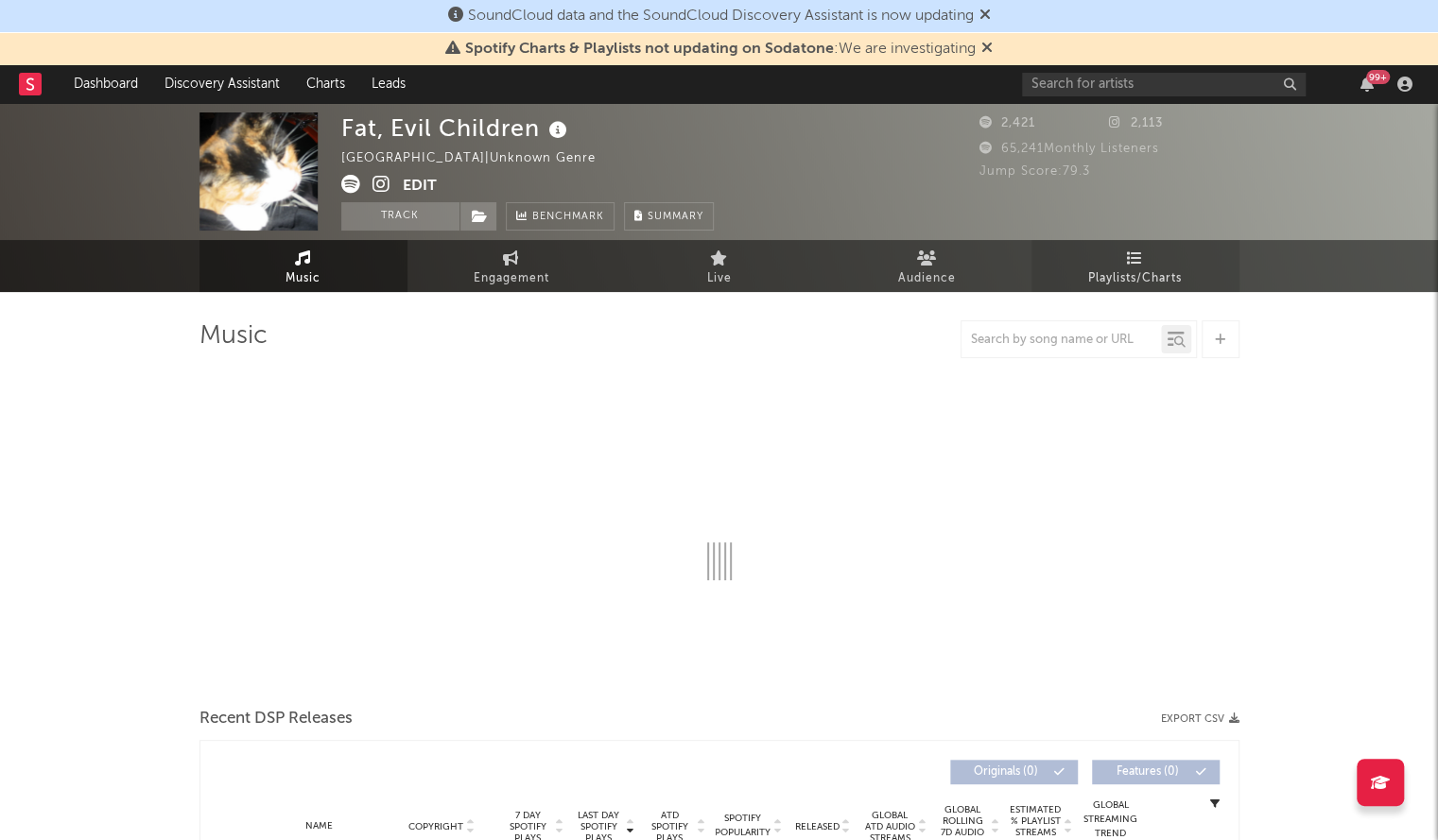
select select "1w"
